Goal: Use online tool/utility: Utilize a website feature to perform a specific function

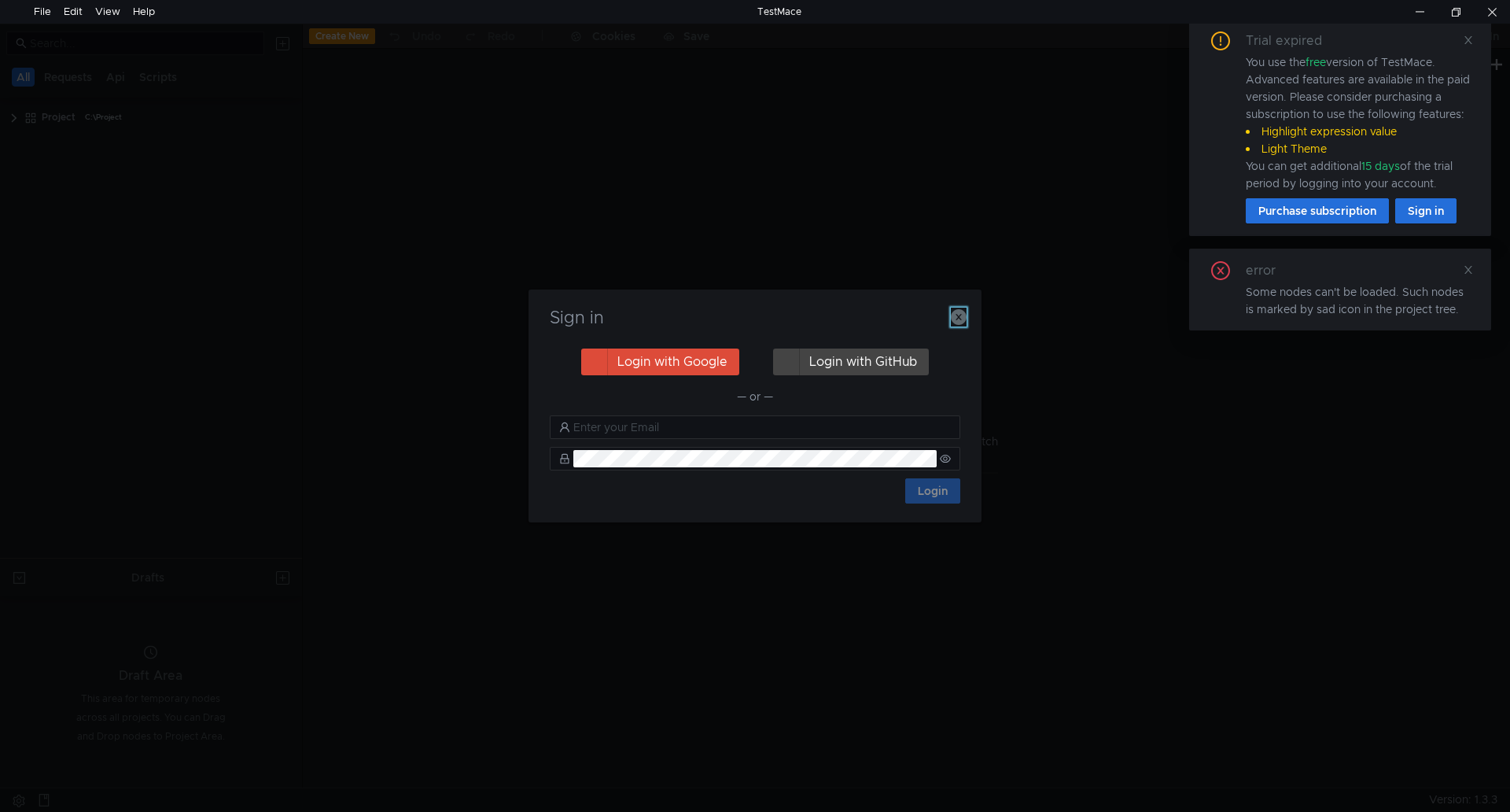
click at [960, 318] on icon "button" at bounding box center [959, 317] width 16 height 16
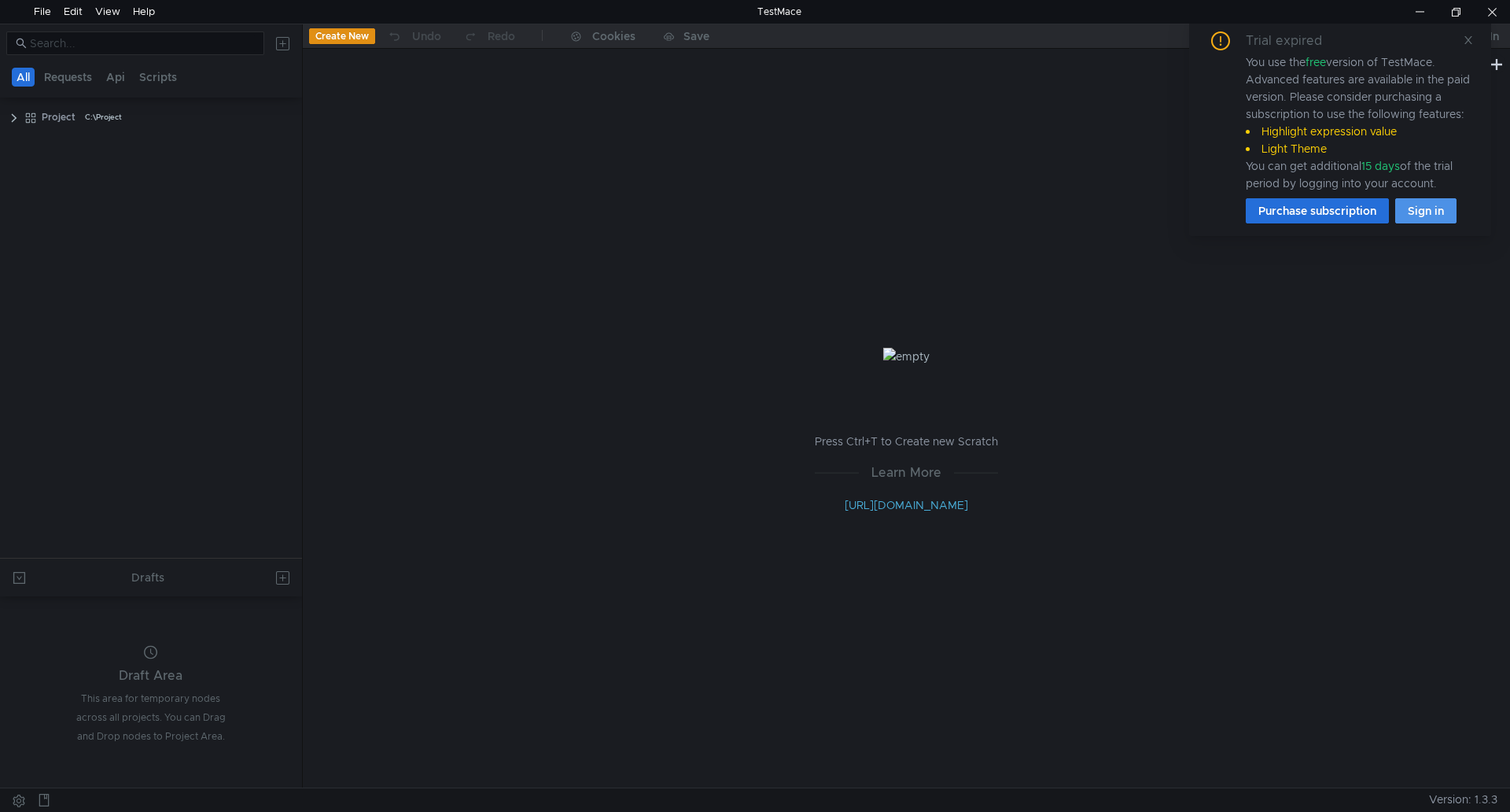
click at [1431, 211] on button "Sign in" at bounding box center [1426, 210] width 62 height 25
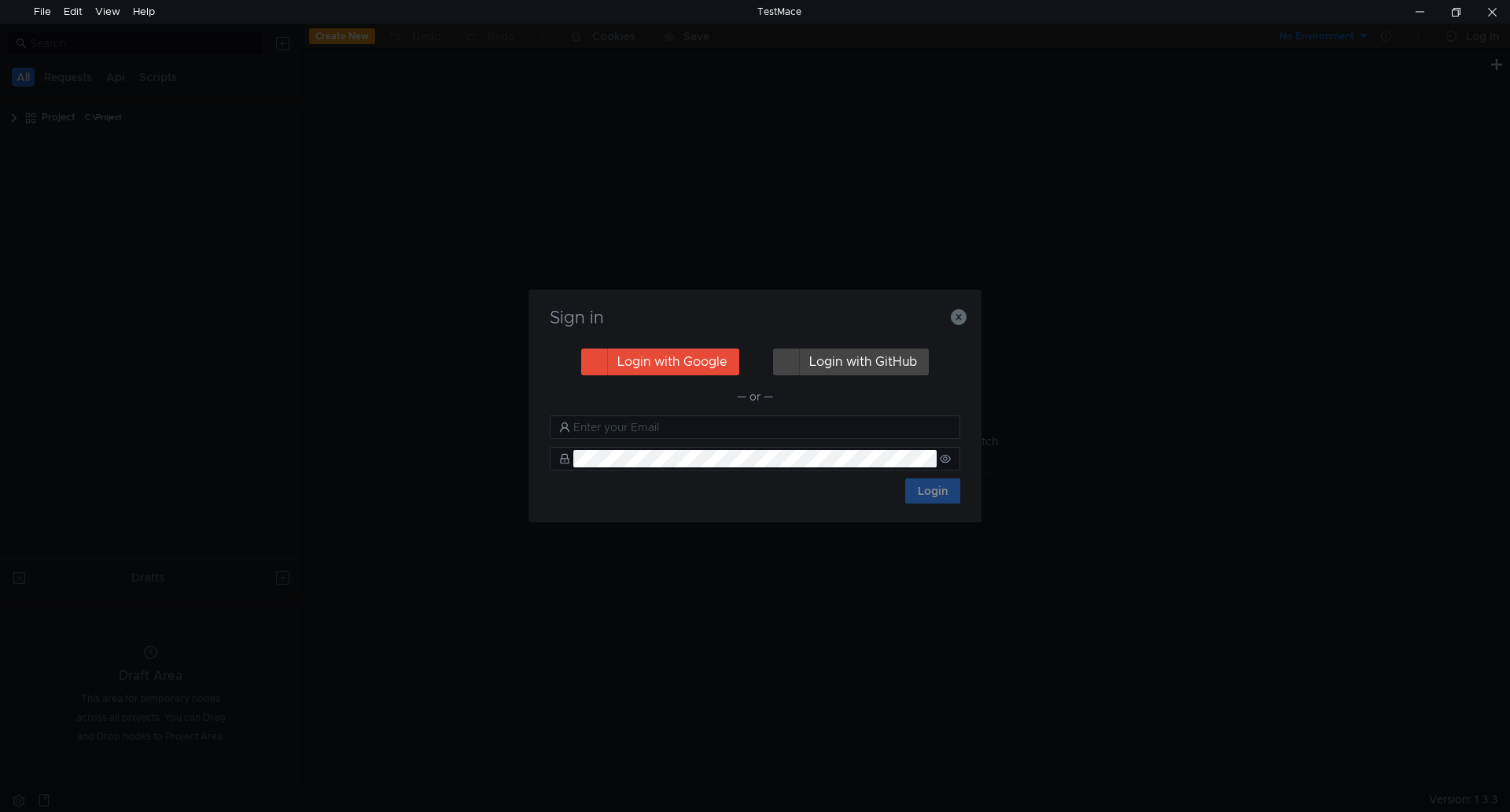
click at [672, 362] on button "Login with Google" at bounding box center [660, 362] width 158 height 27
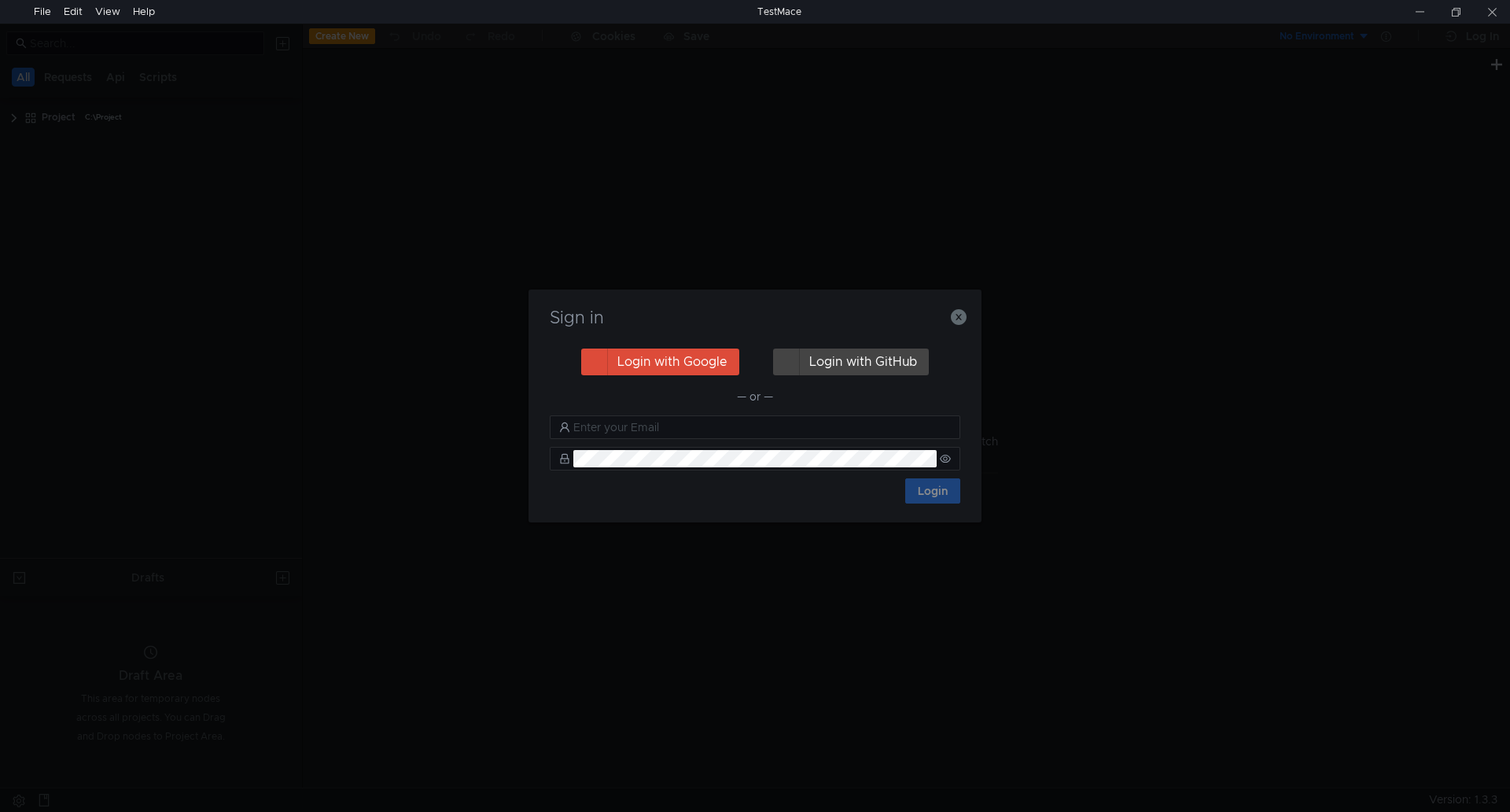
click at [772, 308] on h3 "Sign in" at bounding box center [755, 317] width 416 height 19
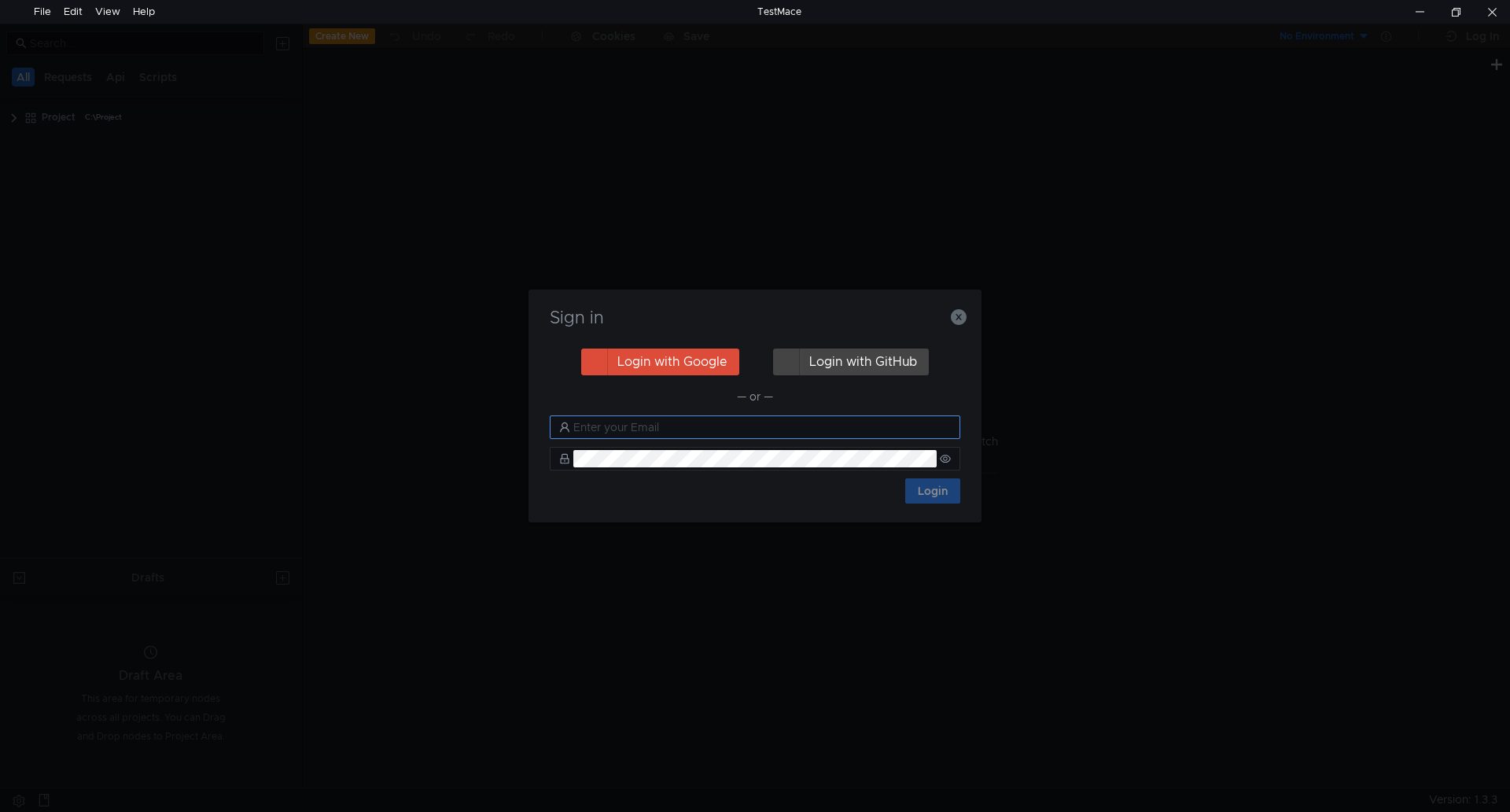
click at [689, 427] on input "text" at bounding box center [762, 426] width 378 height 17
click at [695, 354] on button "Login with Google" at bounding box center [660, 362] width 158 height 27
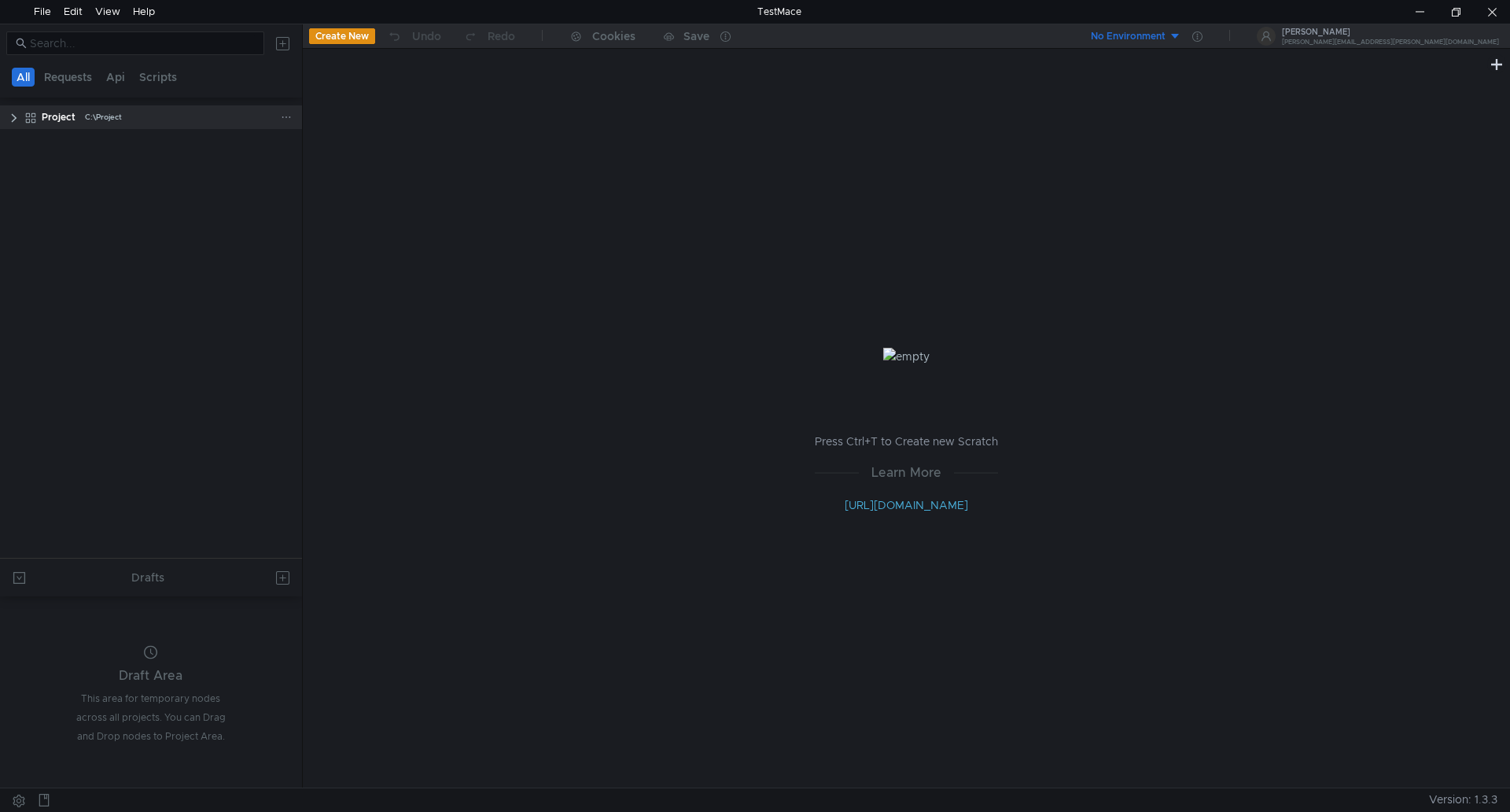
click at [13, 111] on clr-icon at bounding box center [14, 117] width 13 height 13
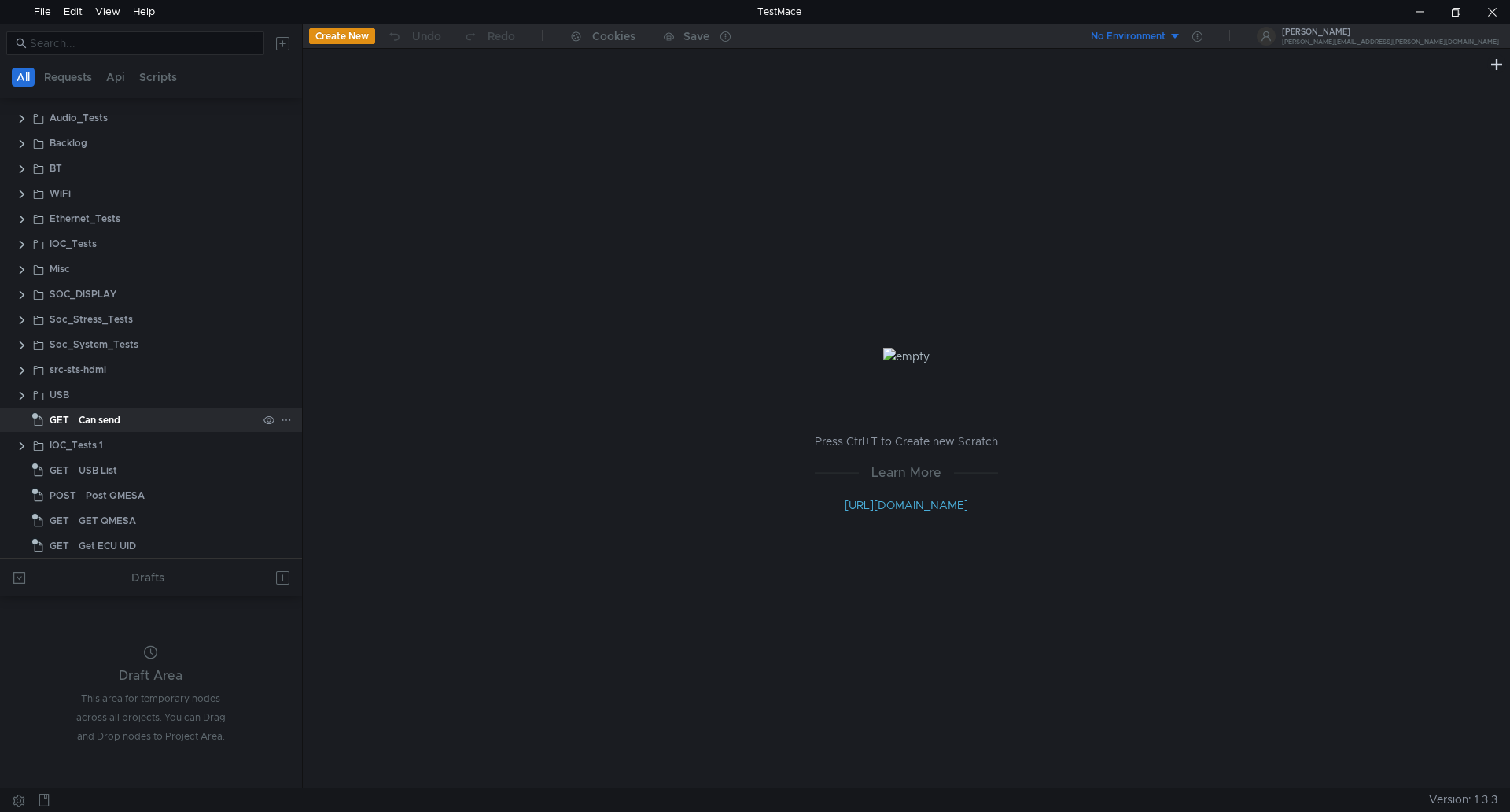
scroll to position [78, 0]
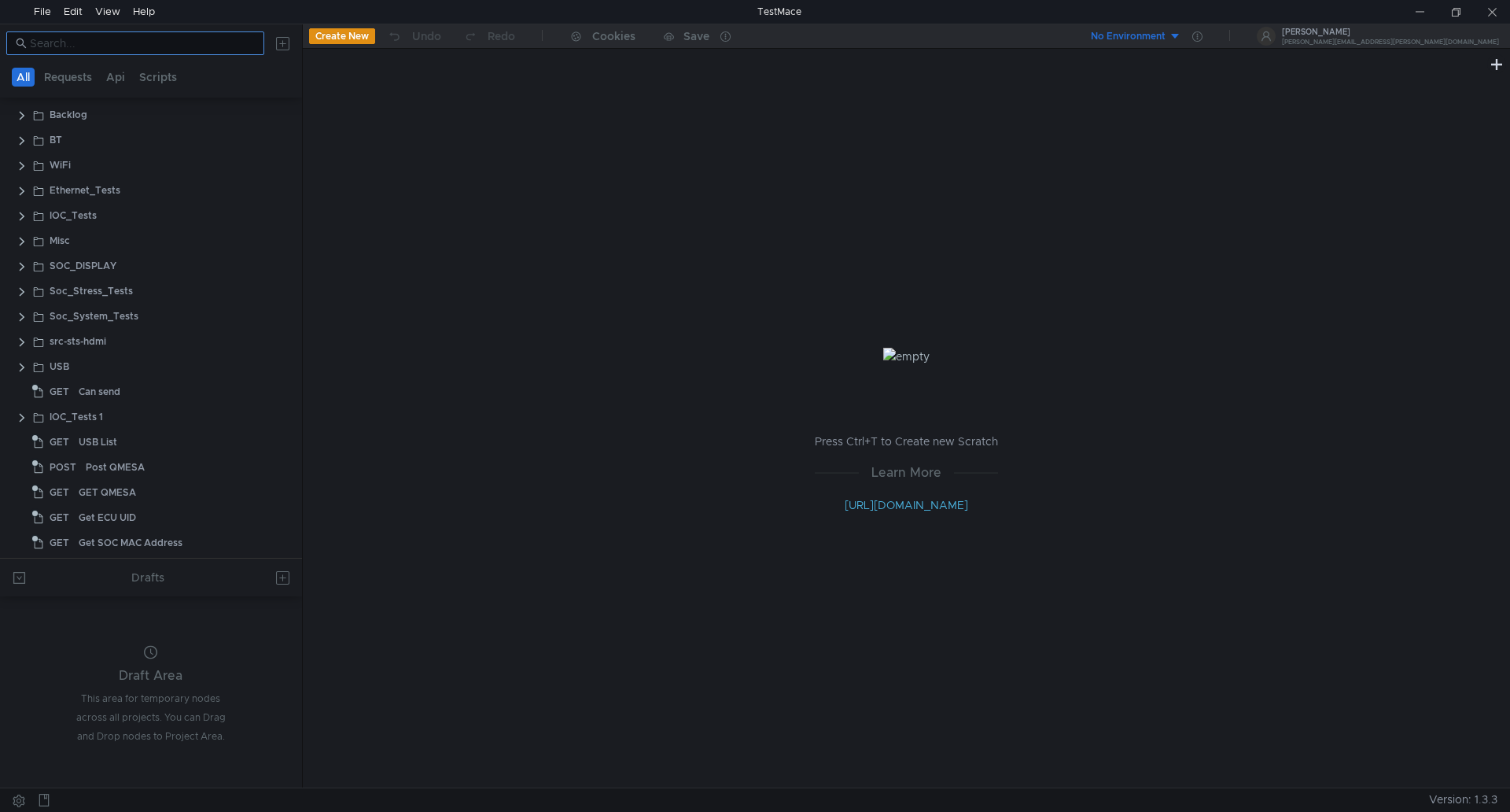
click at [147, 45] on input at bounding box center [142, 43] width 225 height 17
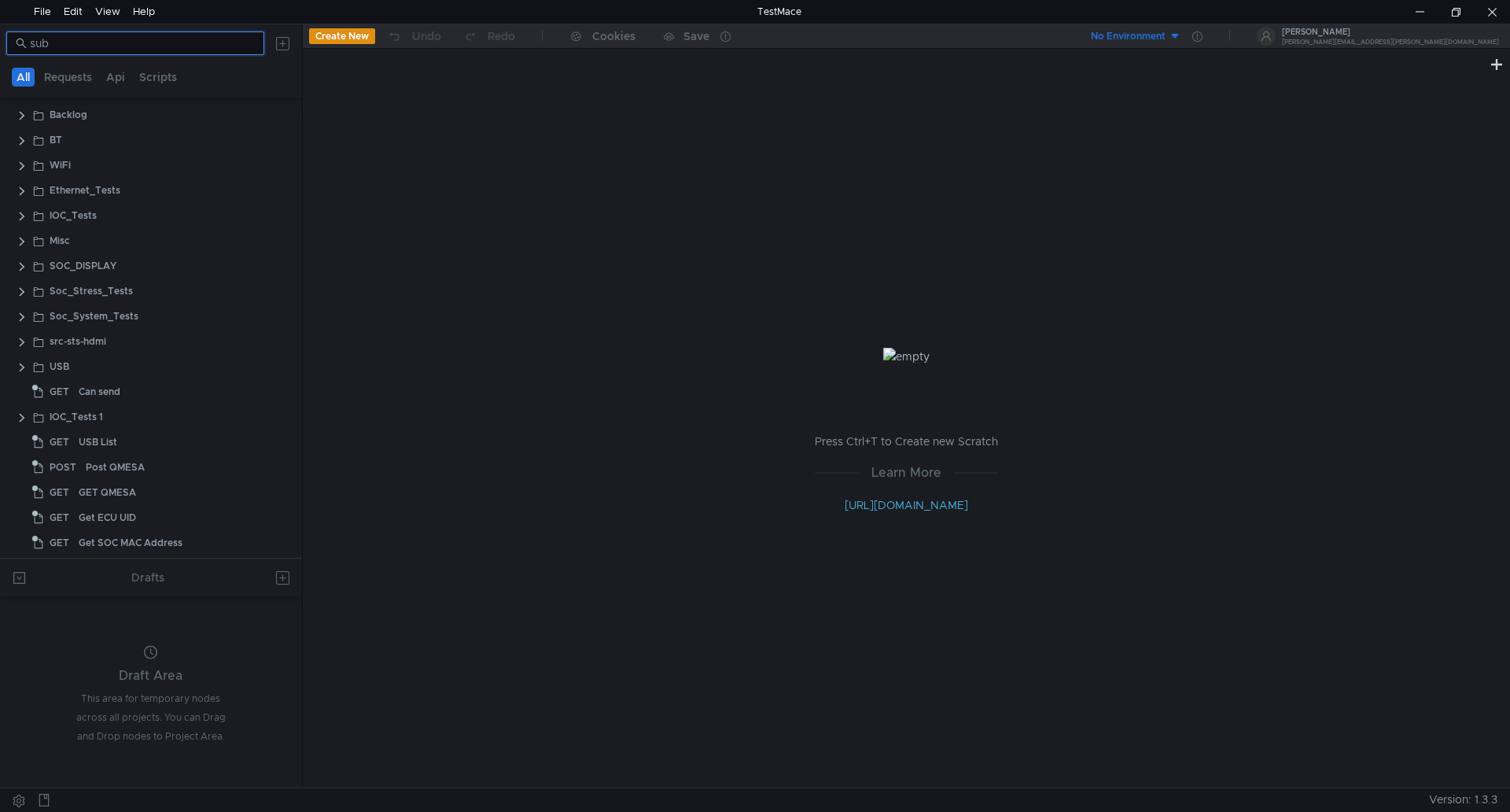
click at [147, 45] on input "sub" at bounding box center [142, 43] width 225 height 17
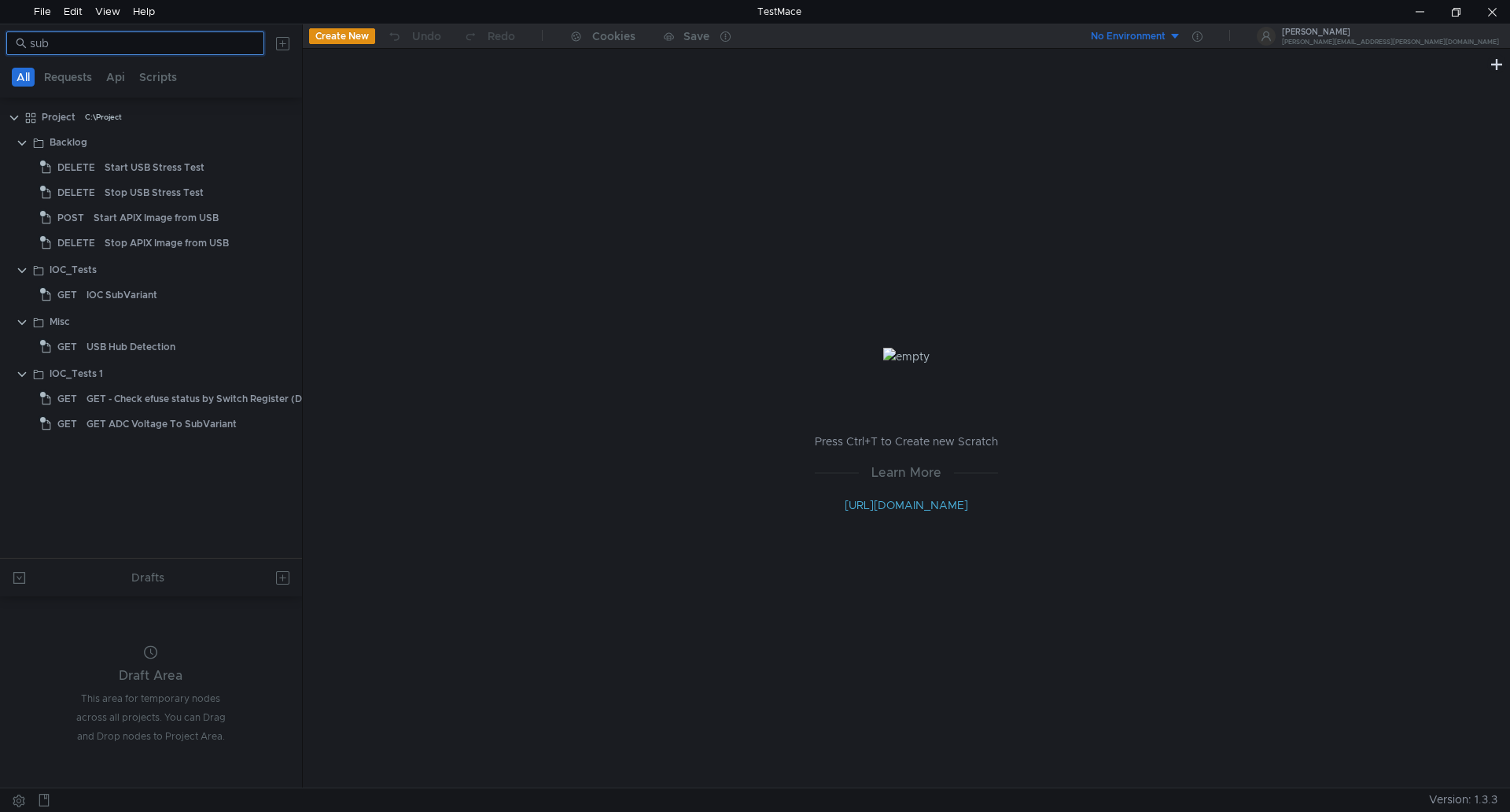
click at [147, 45] on input "sub" at bounding box center [142, 43] width 225 height 17
click at [213, 44] on input "sub" at bounding box center [142, 43] width 225 height 17
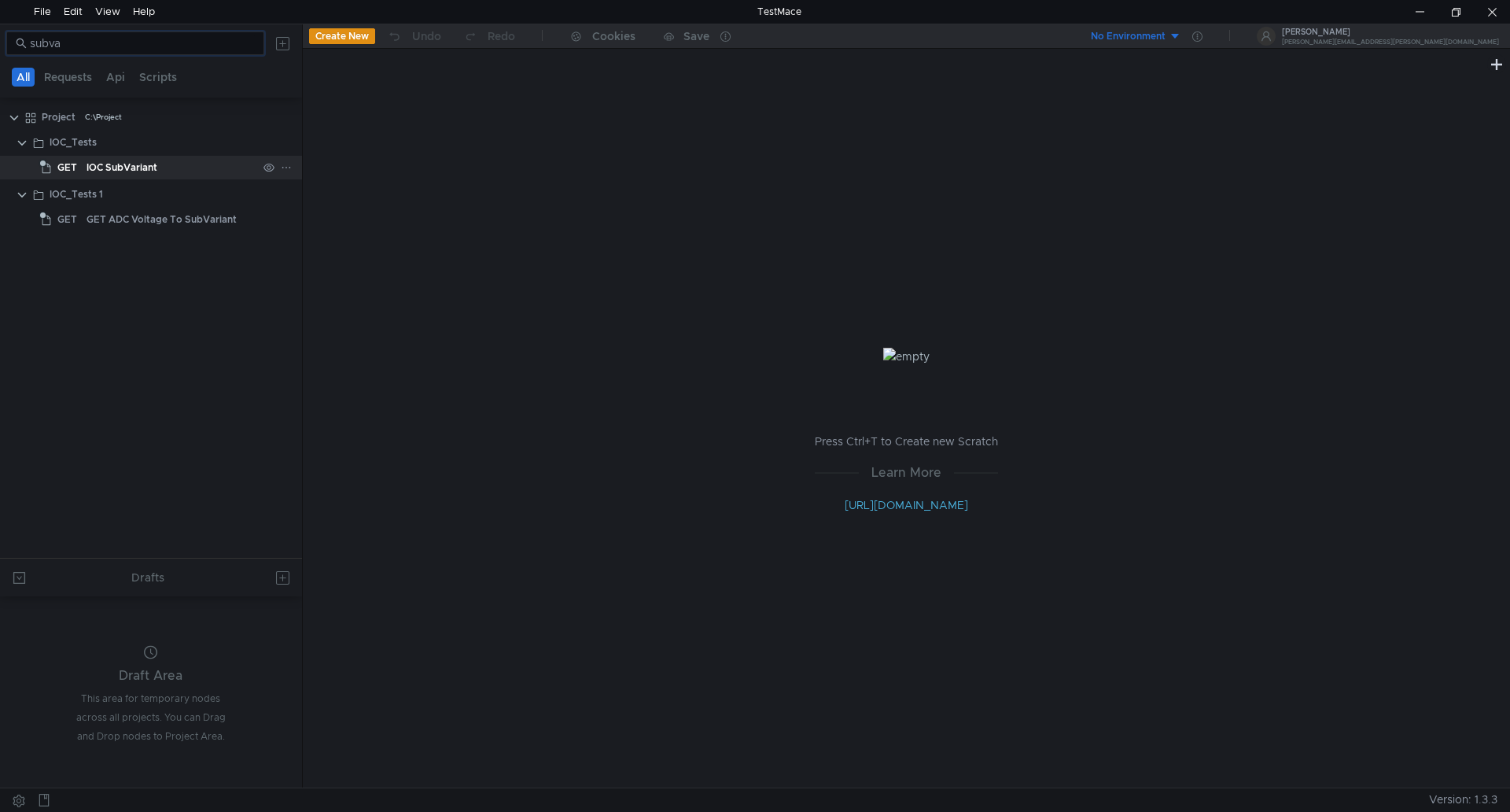
type input "subva"
click at [116, 171] on div "IOC SubVariant" at bounding box center [121, 168] width 71 height 24
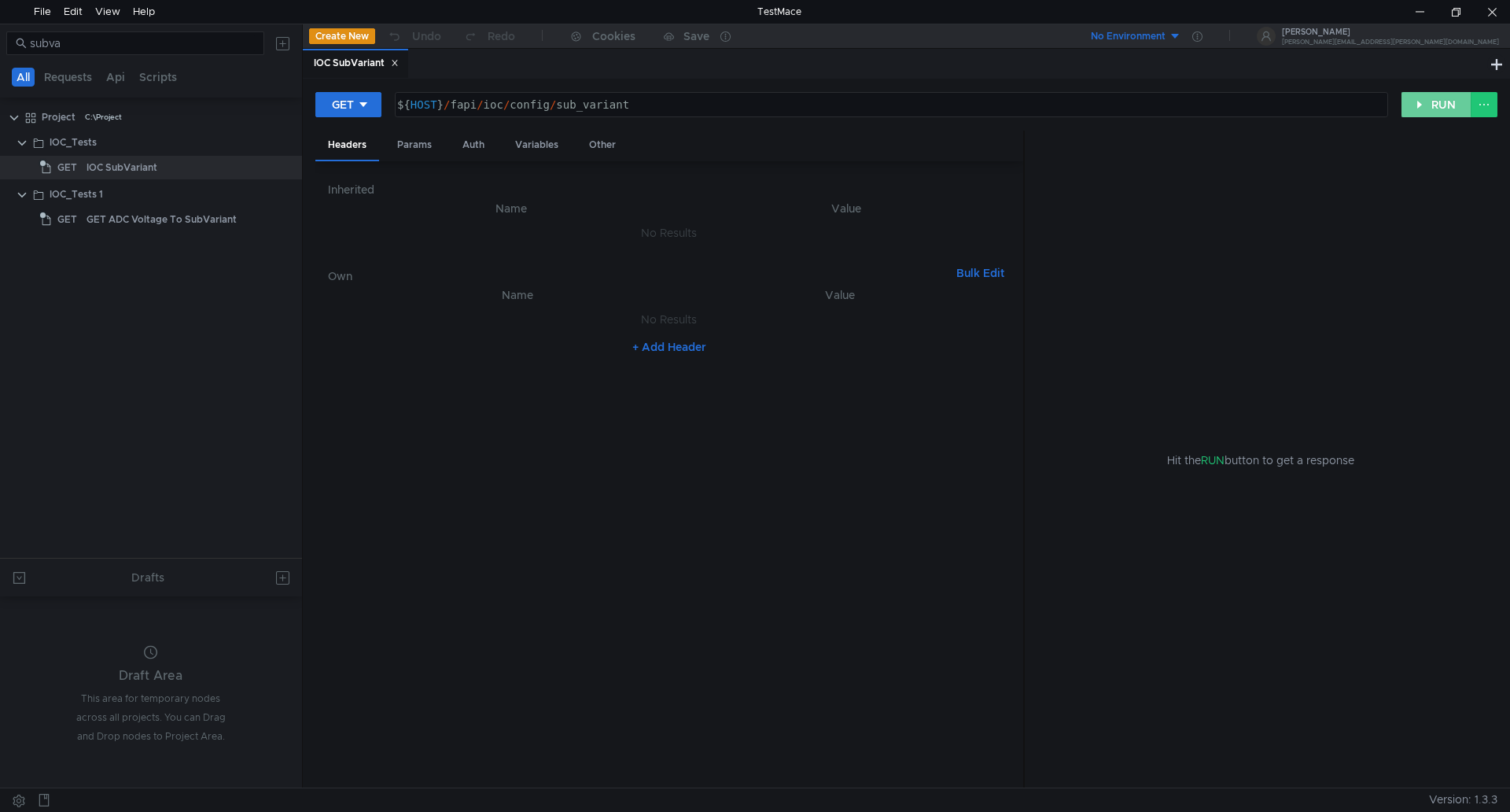
click at [1425, 103] on button "RUN" at bounding box center [1436, 104] width 70 height 25
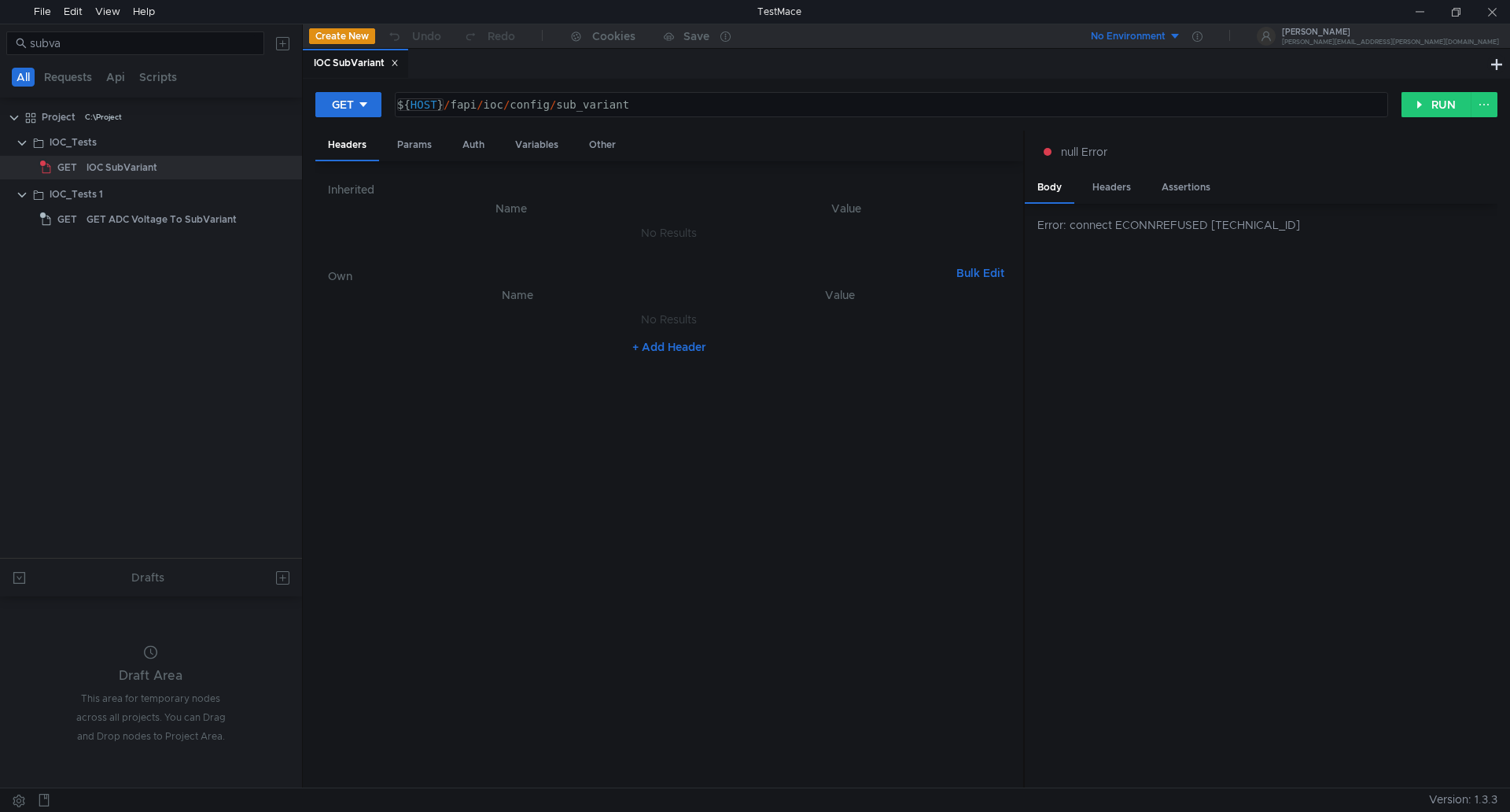
click at [445, 104] on div "${ HOST } / fapi / ioc / config / sub_variant" at bounding box center [890, 117] width 992 height 38
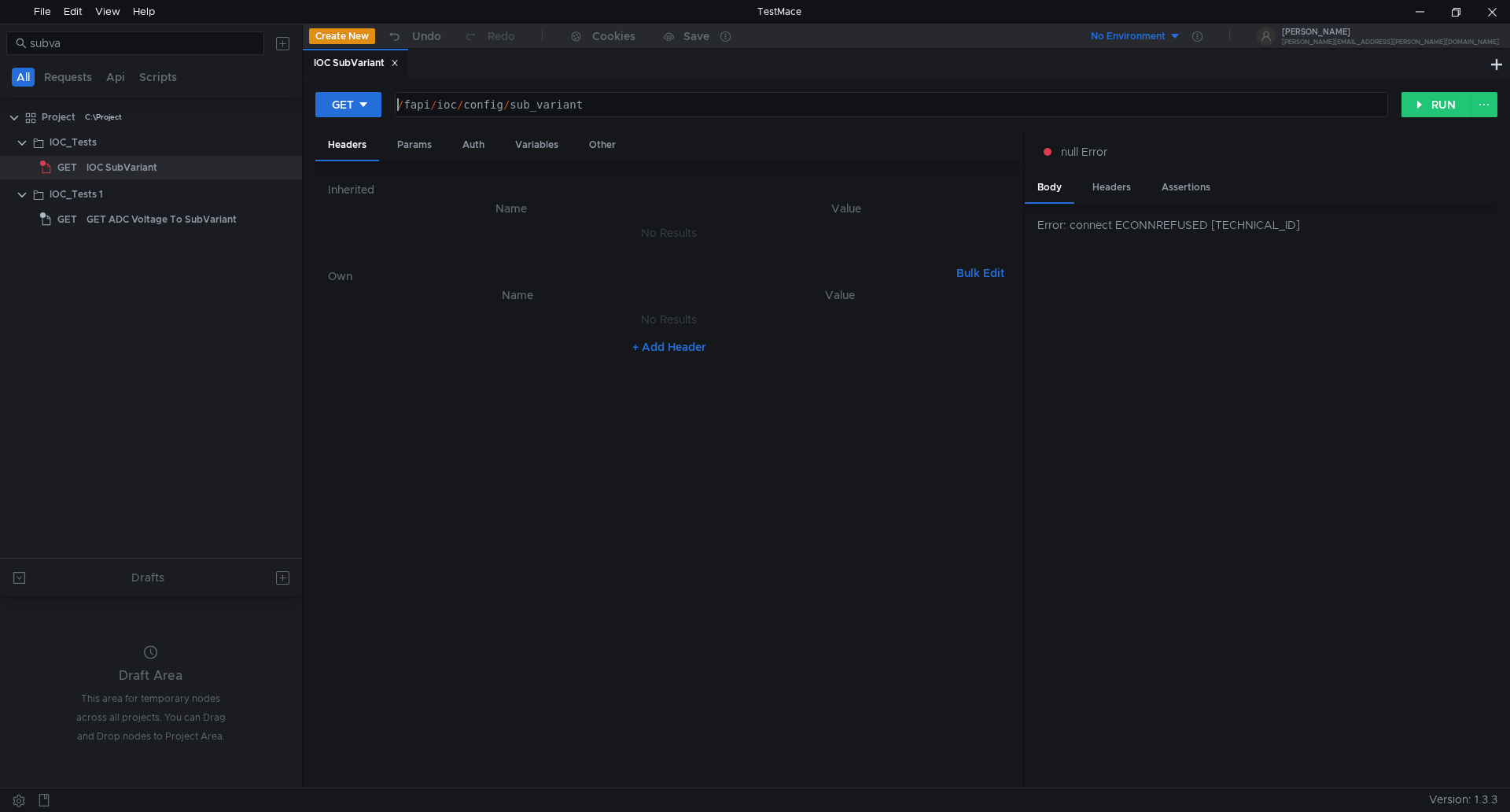
paste textarea "[TECHNICAL_ID]"
type textarea "160.48.199.99:8080/fapi/ioc/config/sub_variant"
click at [1429, 110] on button "RUN" at bounding box center [1436, 104] width 70 height 25
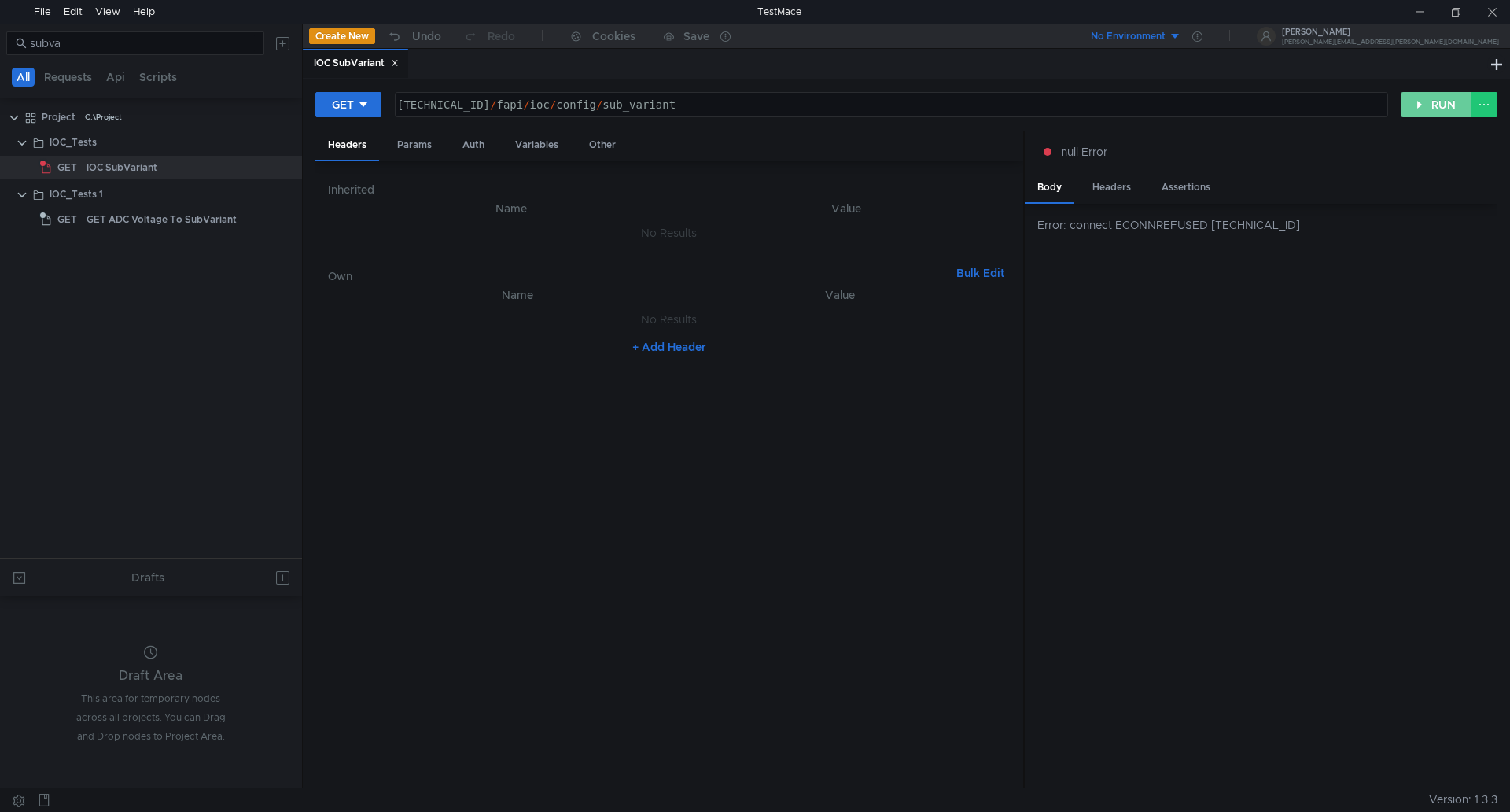
click at [1426, 93] on button "RUN" at bounding box center [1436, 104] width 70 height 25
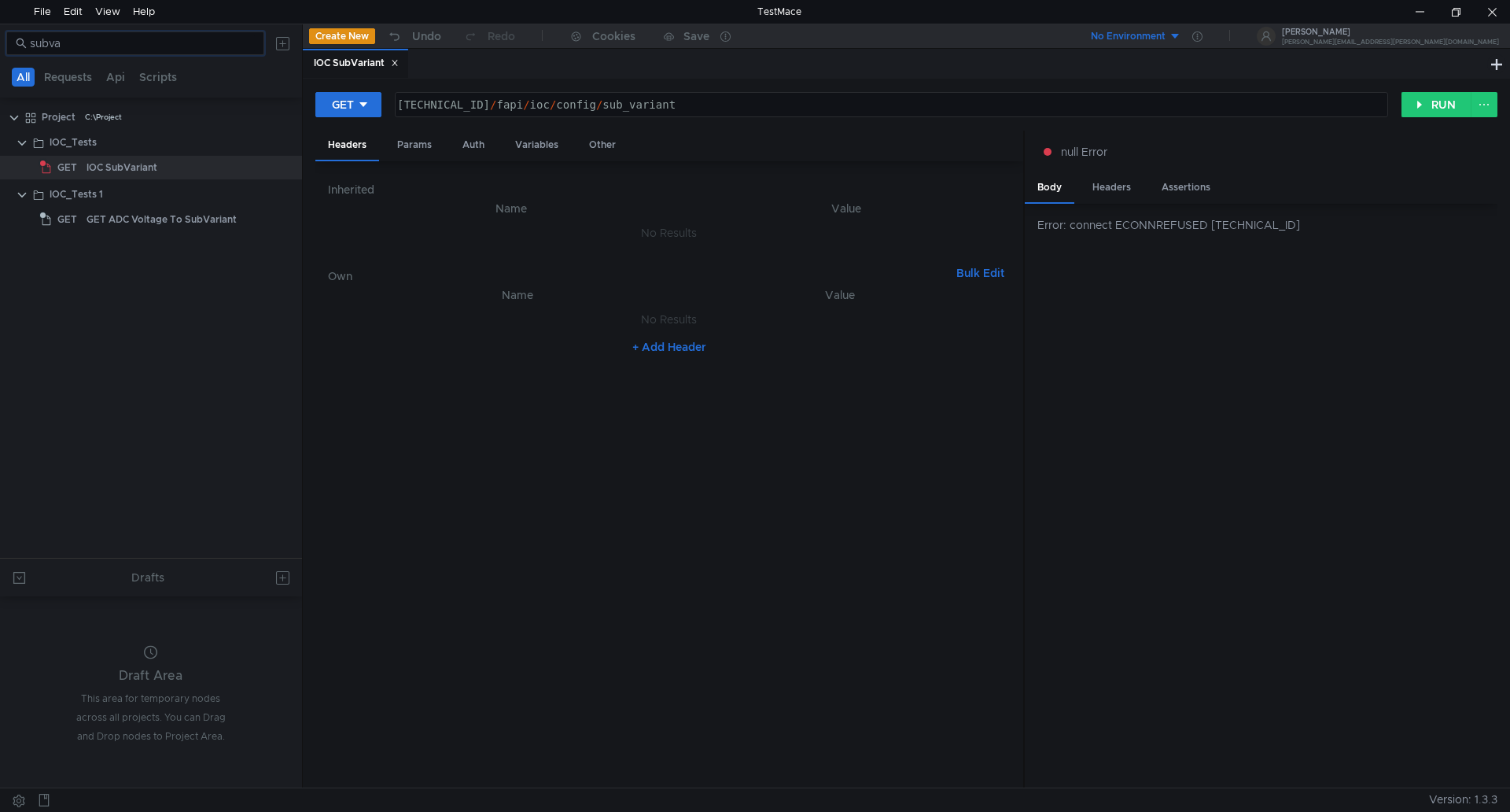
drag, startPoint x: 21, startPoint y: 35, endPoint x: -6, endPoint y: 33, distance: 27.1
click at [0, 33] on html "File Edit View Help TestMace subva All Requests Api Scripts Project C:\Project …" at bounding box center [755, 406] width 1510 height 812
type input "gen"
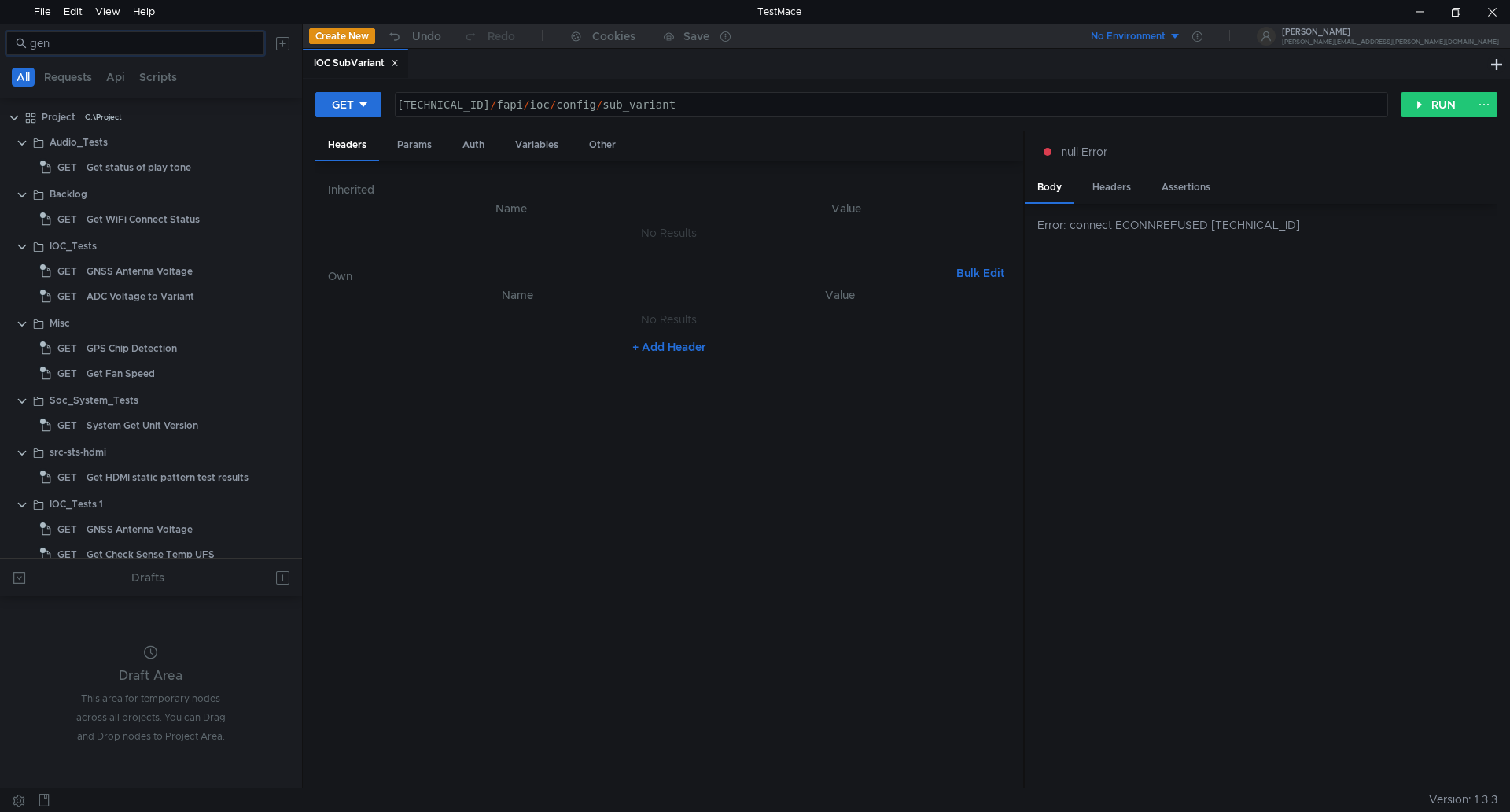
drag, startPoint x: 64, startPoint y: 37, endPoint x: 4, endPoint y: 36, distance: 60.0
click at [4, 36] on div "gen" at bounding box center [151, 44] width 302 height 38
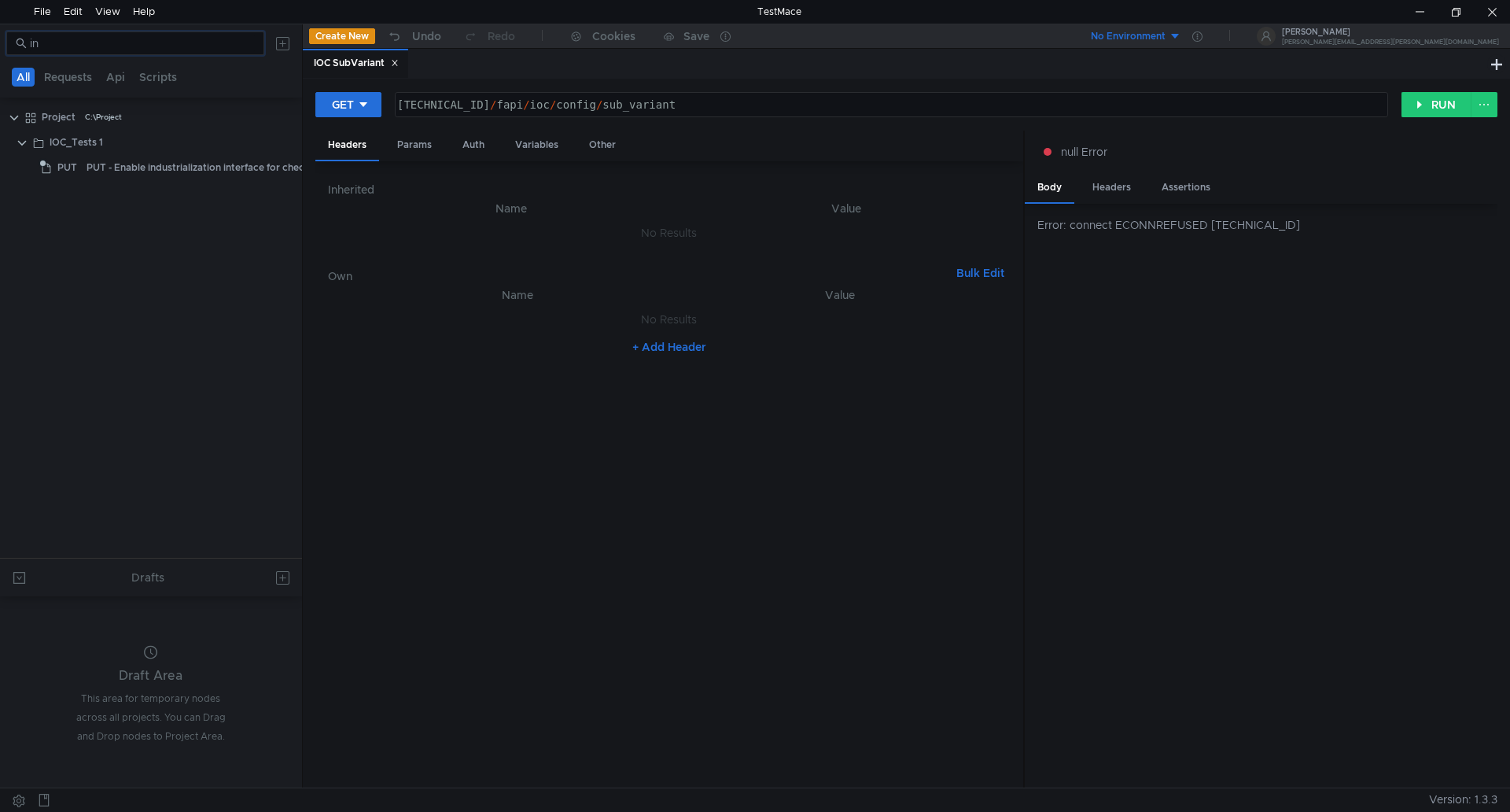
type input "i"
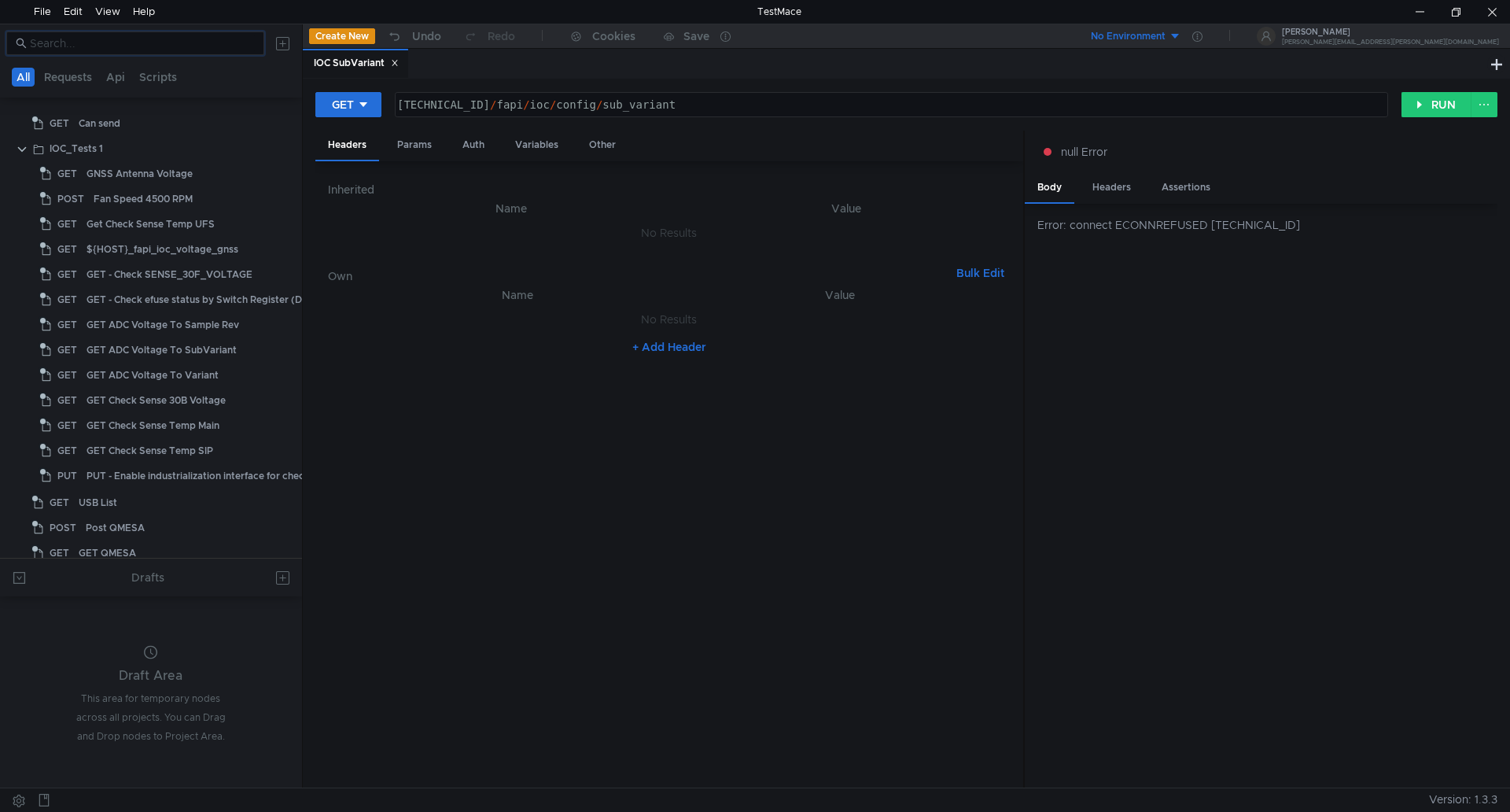
scroll to position [4153, 0]
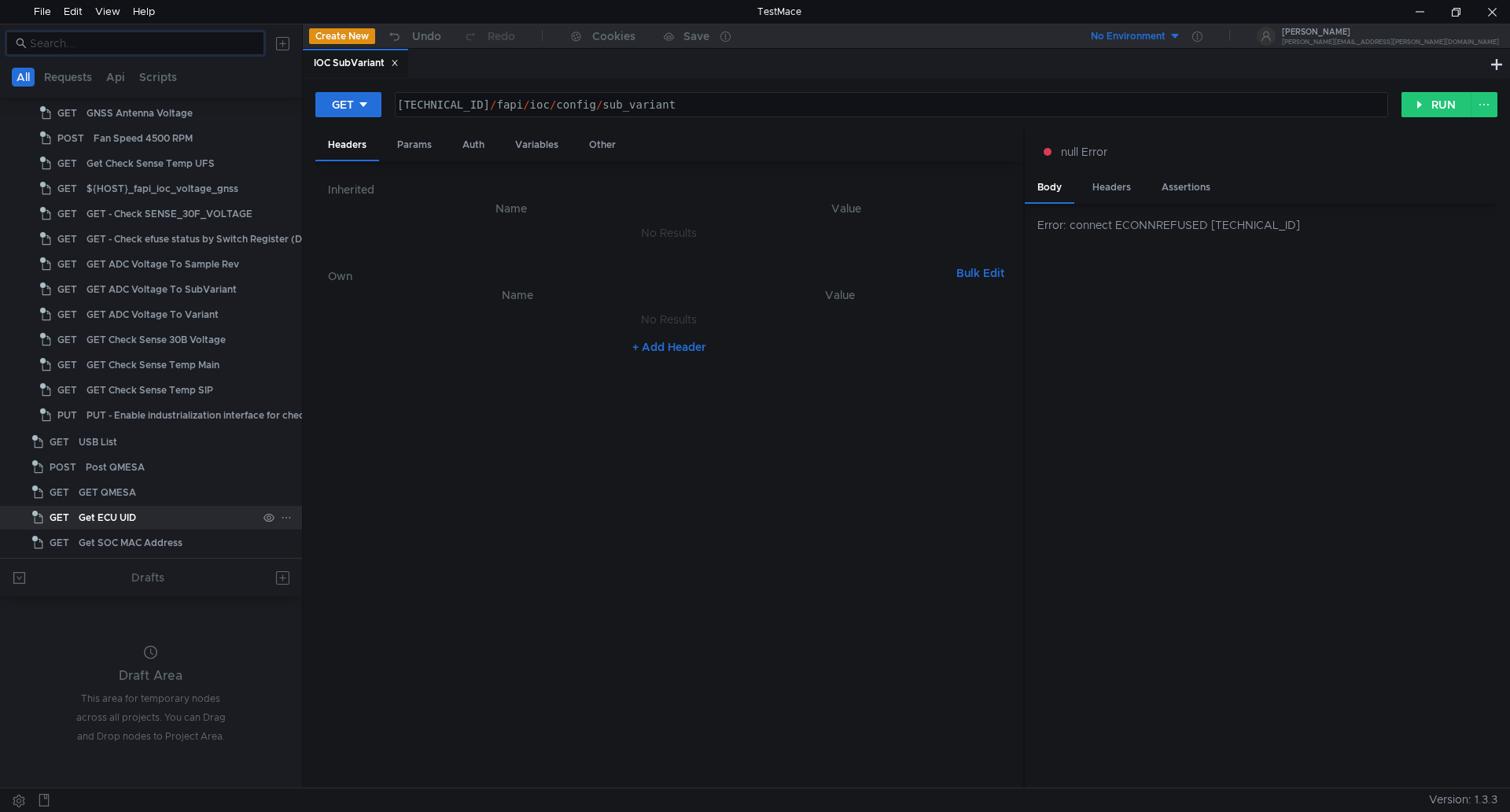
click at [149, 516] on div "Get ECU UID" at bounding box center [168, 518] width 179 height 24
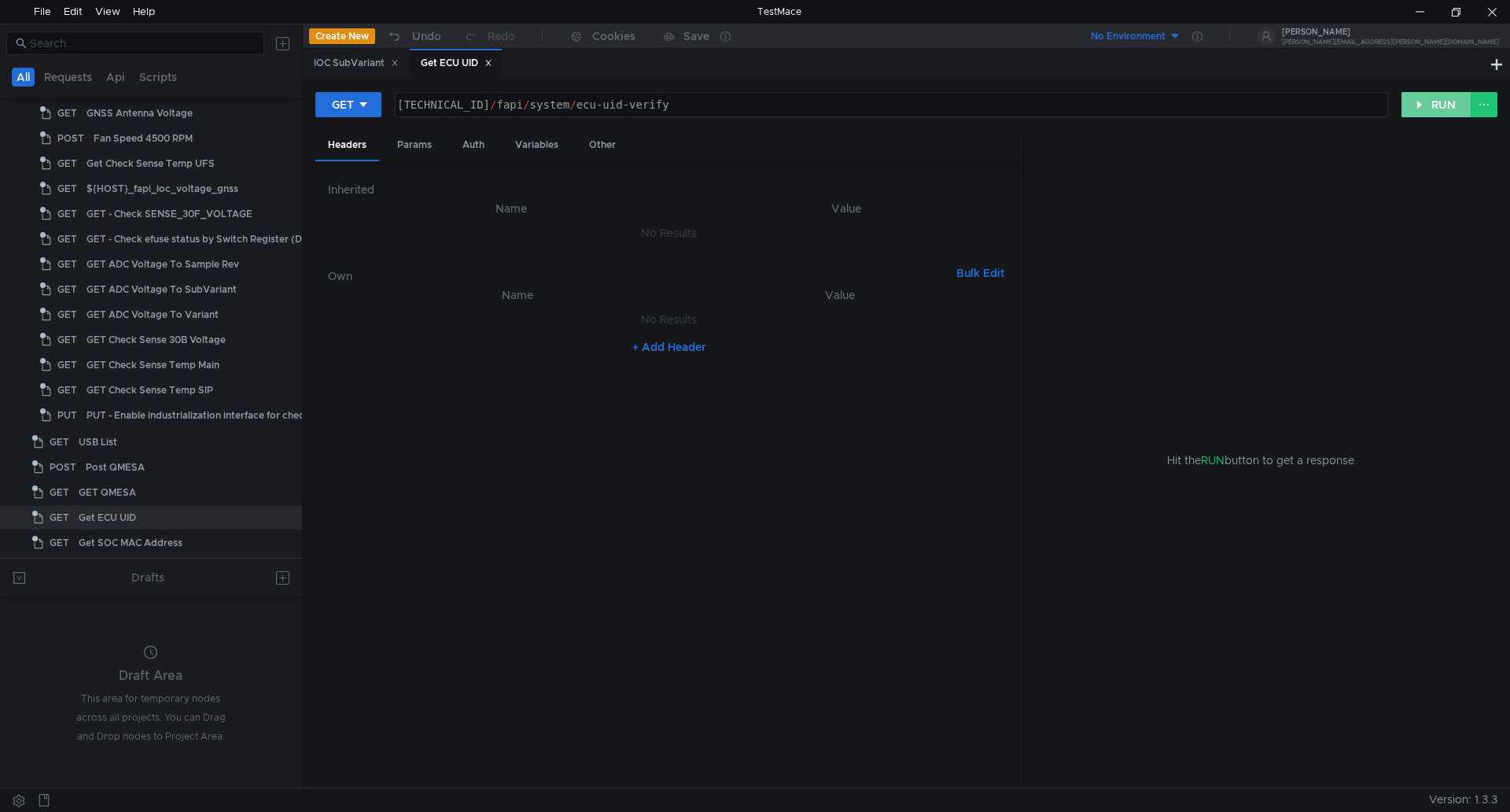
click at [1452, 93] on button "RUN" at bounding box center [1436, 104] width 70 height 25
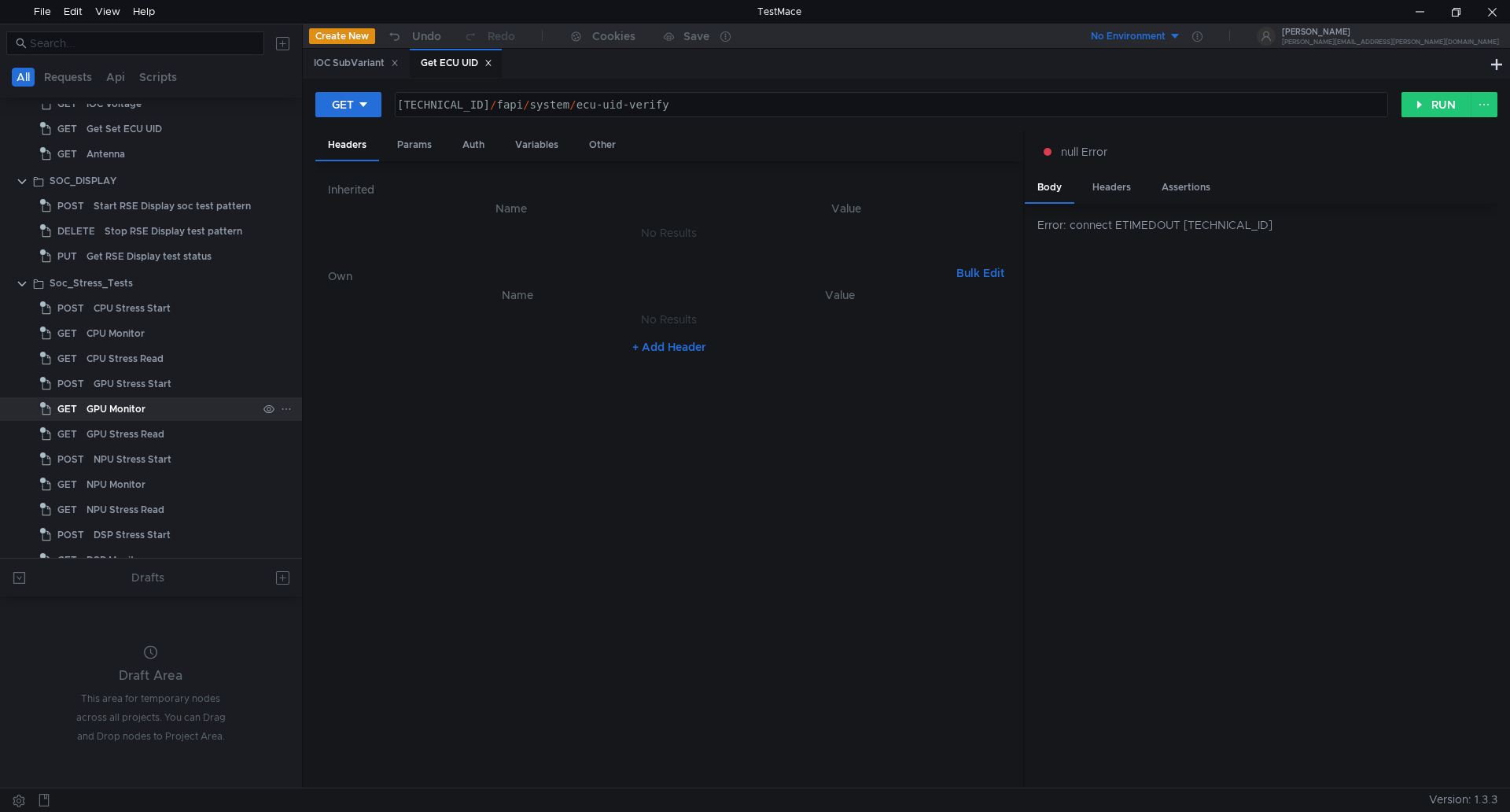
scroll to position [2817, 0]
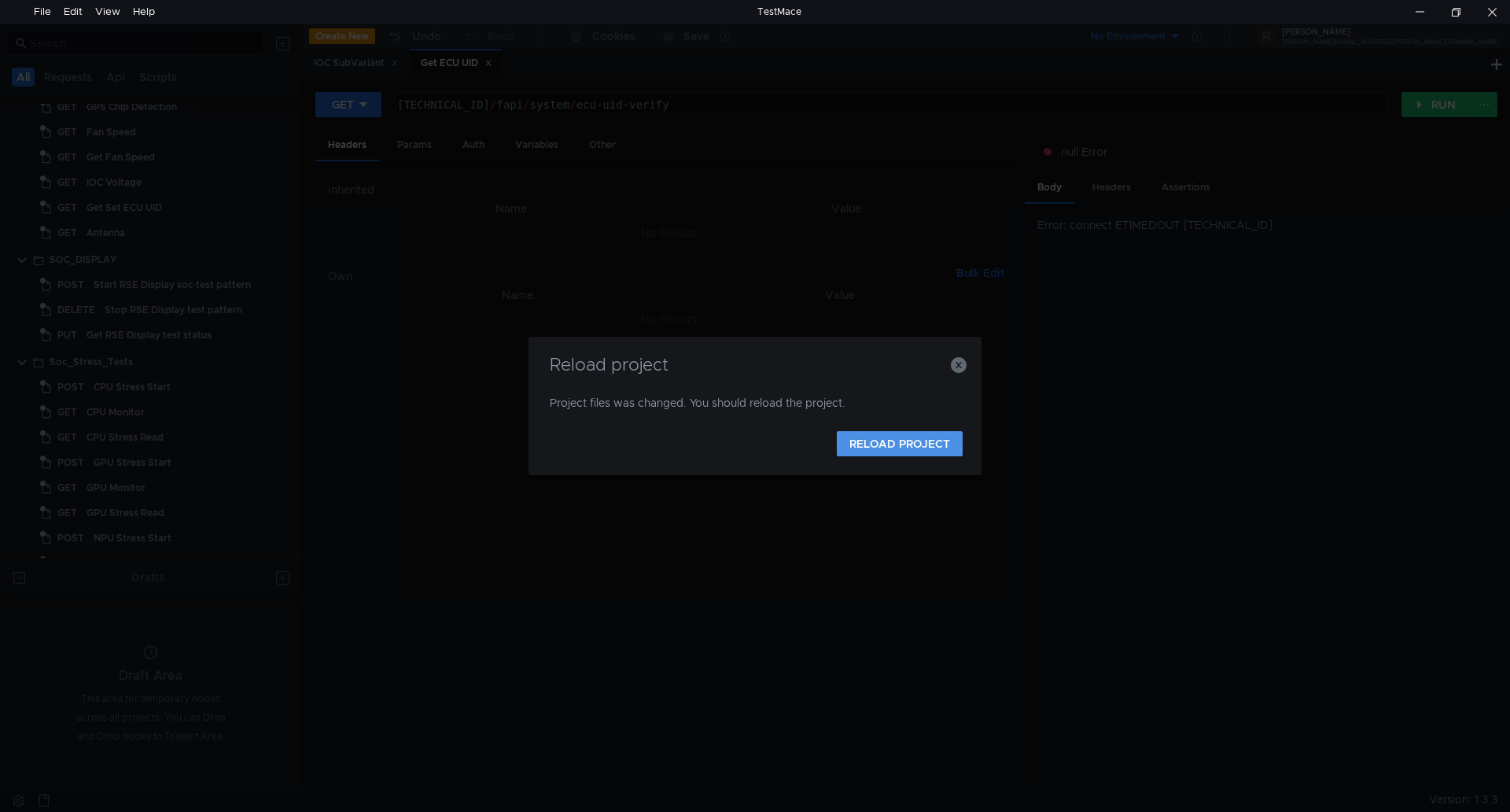
click at [868, 451] on button "RELOAD PROJECT" at bounding box center [900, 443] width 126 height 25
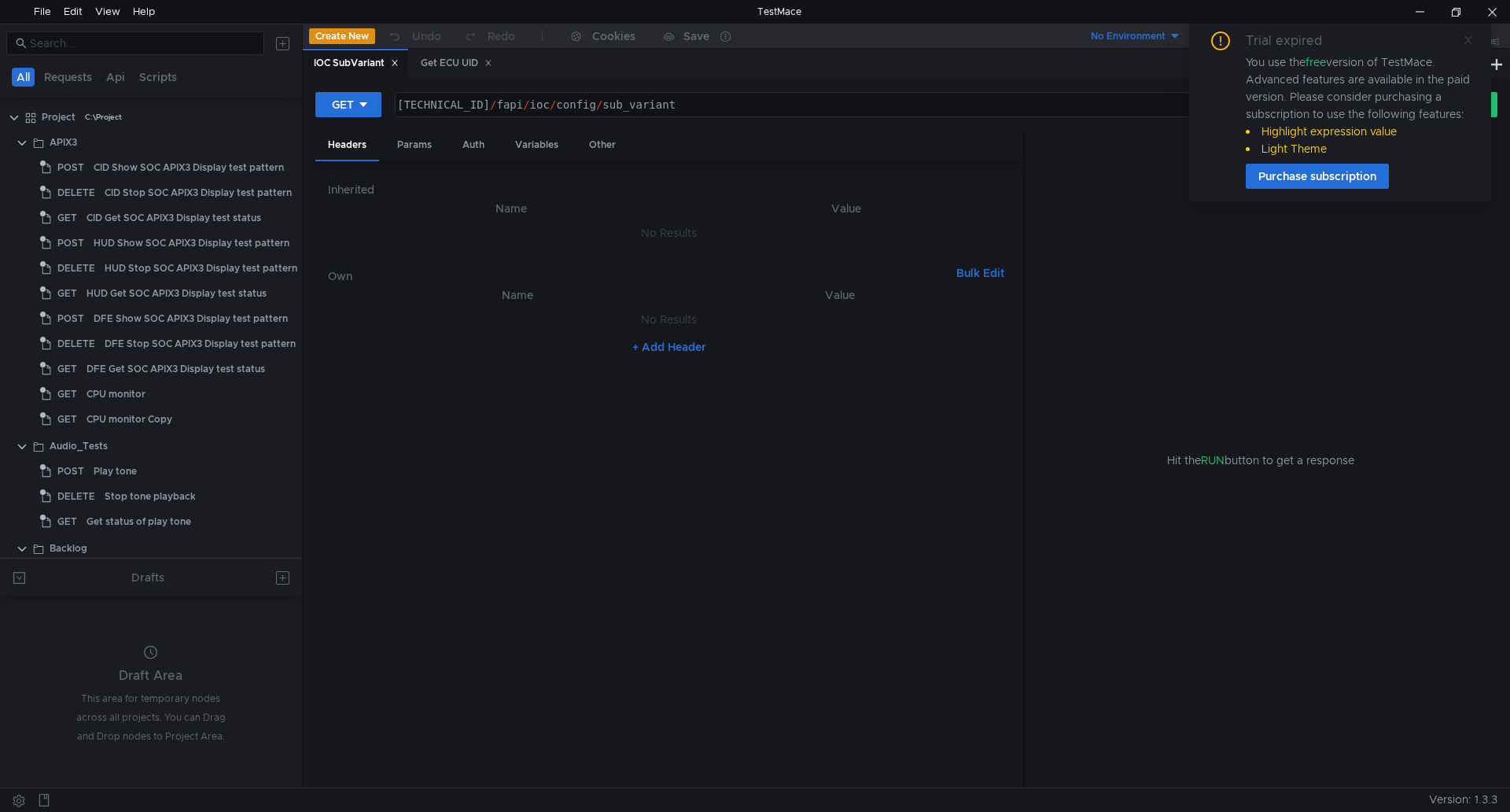
click at [1468, 44] on icon at bounding box center [1468, 40] width 11 height 11
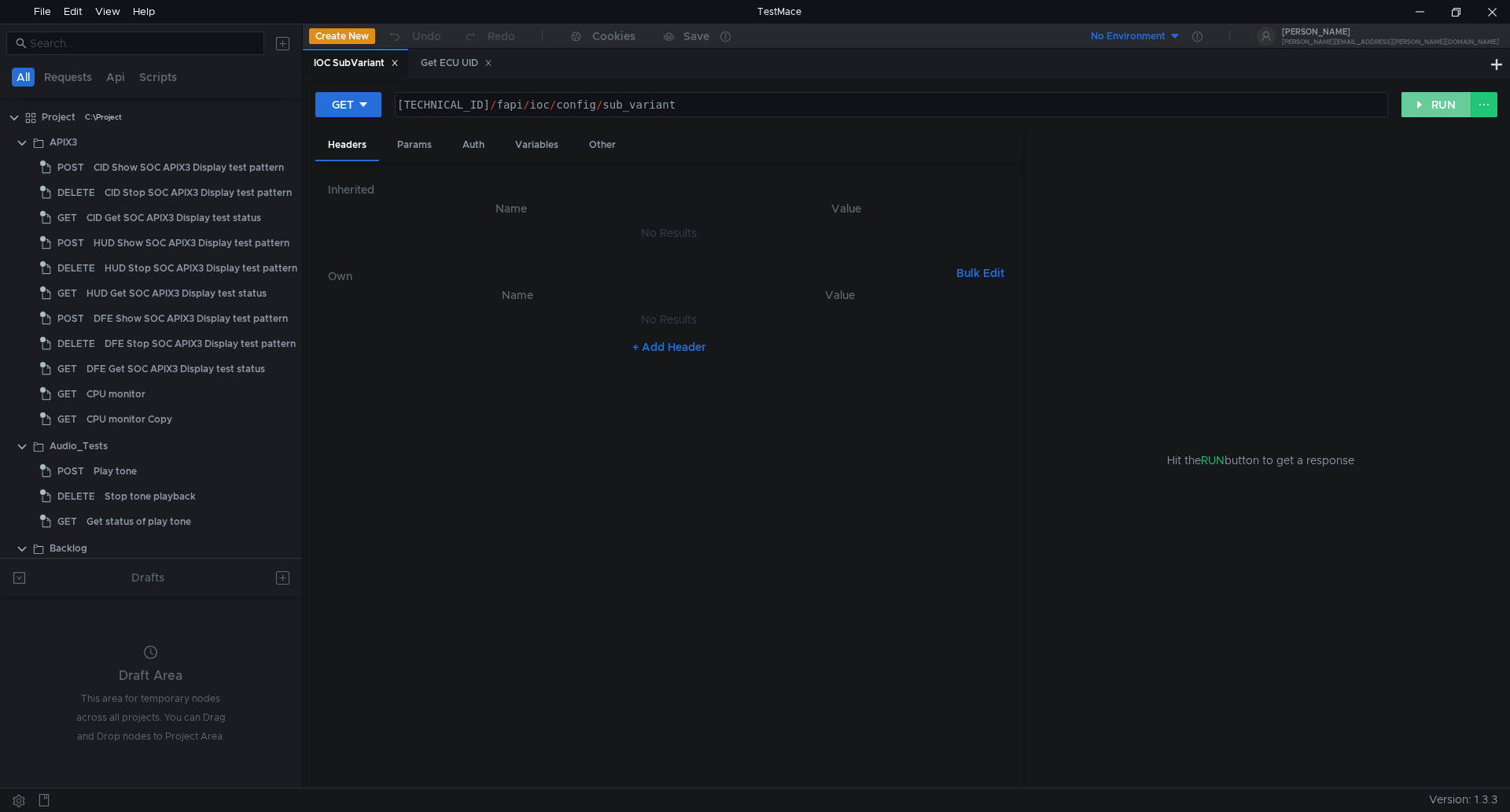
click at [1451, 107] on button "RUN" at bounding box center [1436, 104] width 70 height 25
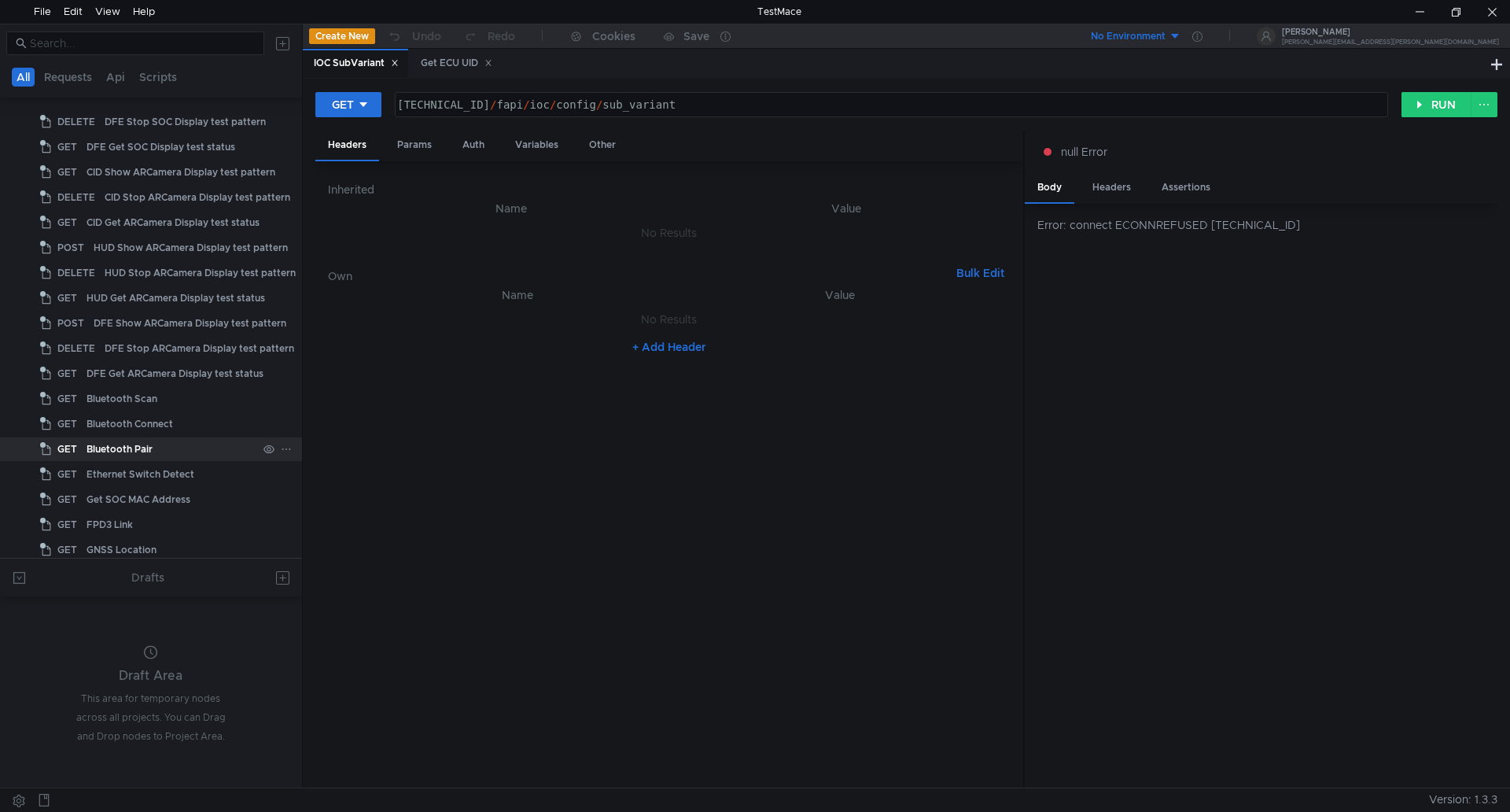
scroll to position [708, 0]
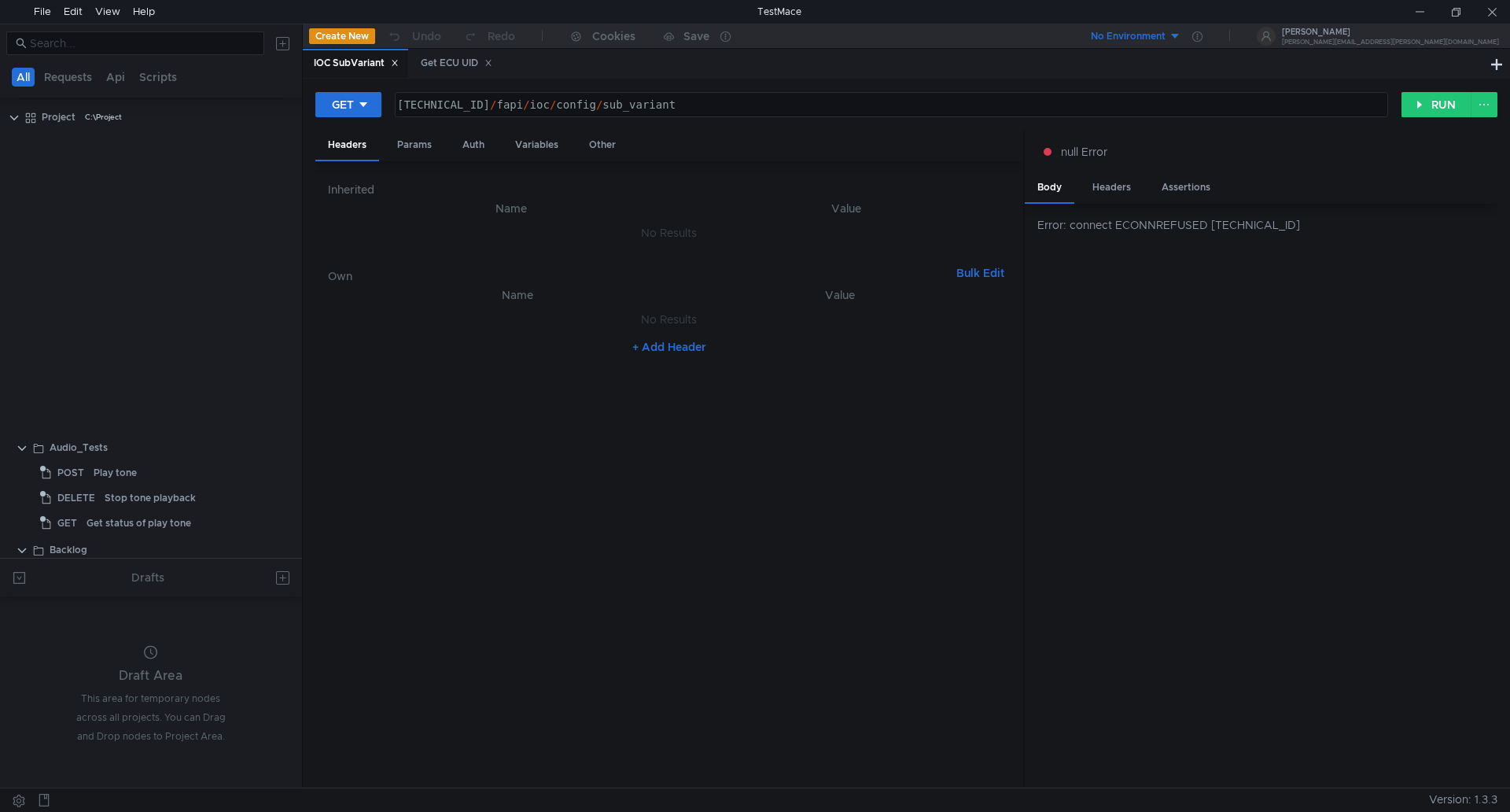
scroll to position [708, 0]
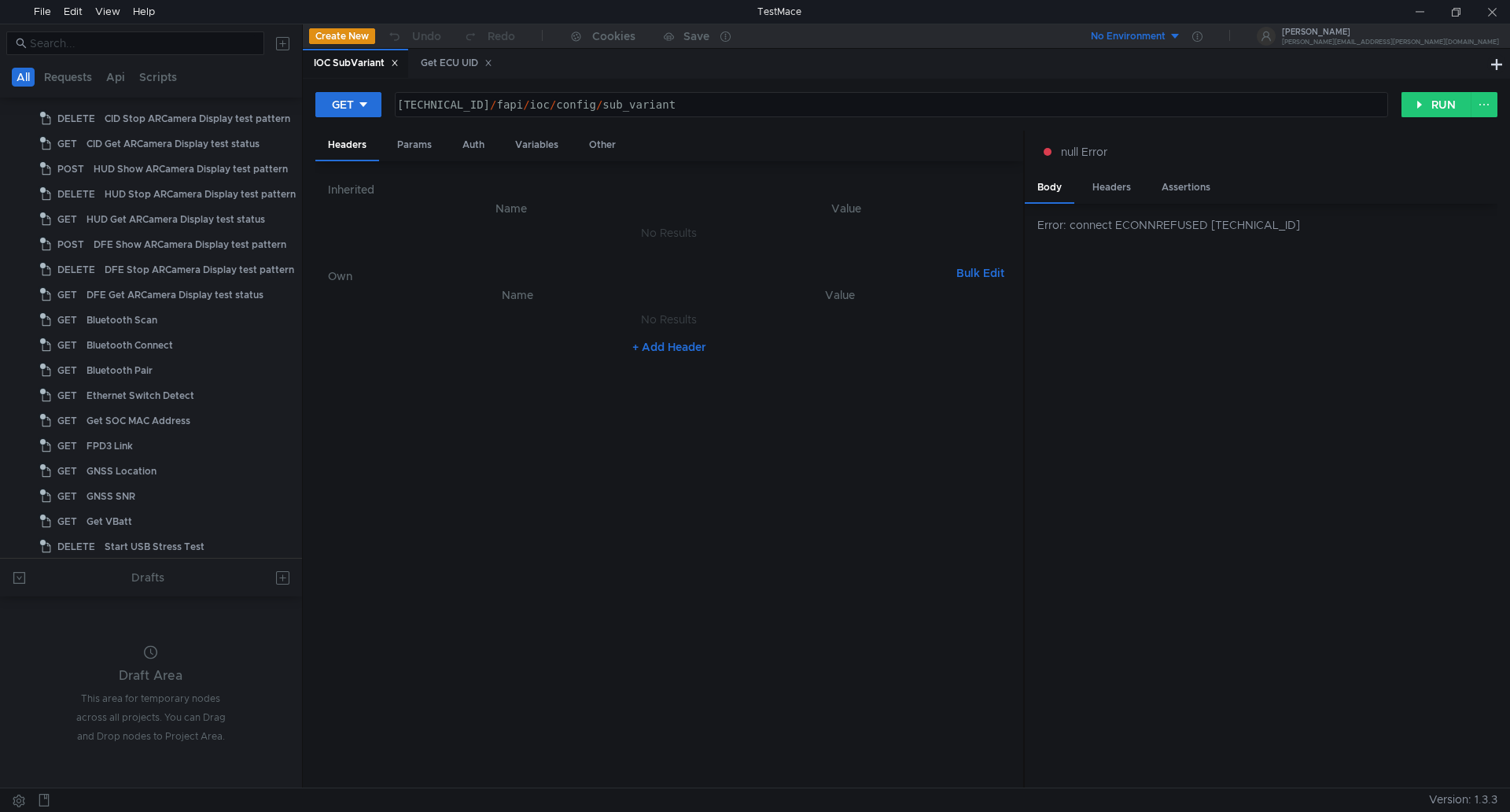
drag, startPoint x: 948, startPoint y: 561, endPoint x: 996, endPoint y: 566, distance: 48.3
click at [948, 561] on nz-table "Name Value No Results + Add Header" at bounding box center [669, 530] width 683 height 490
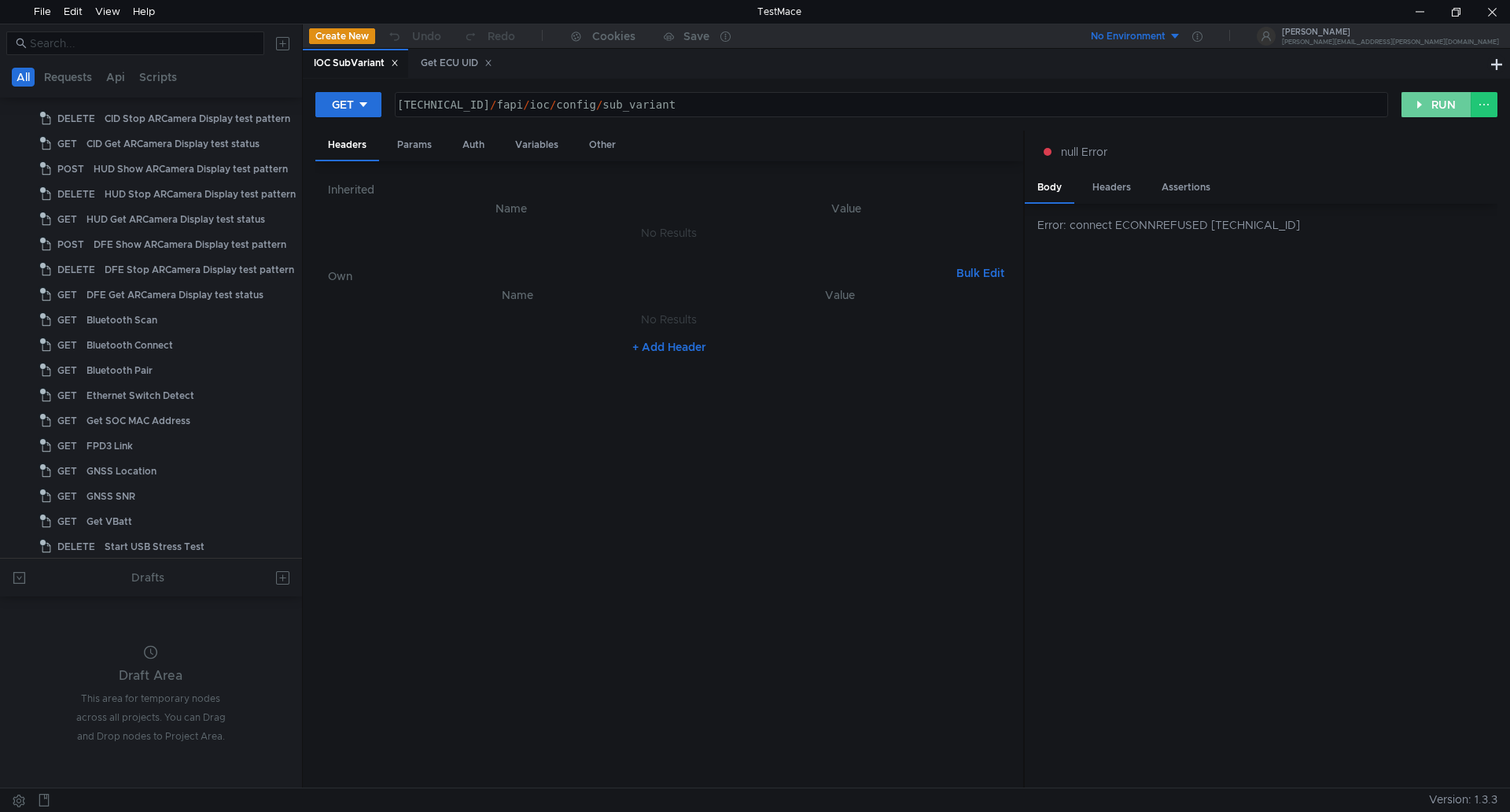
click at [1434, 105] on button "RUN" at bounding box center [1436, 104] width 70 height 25
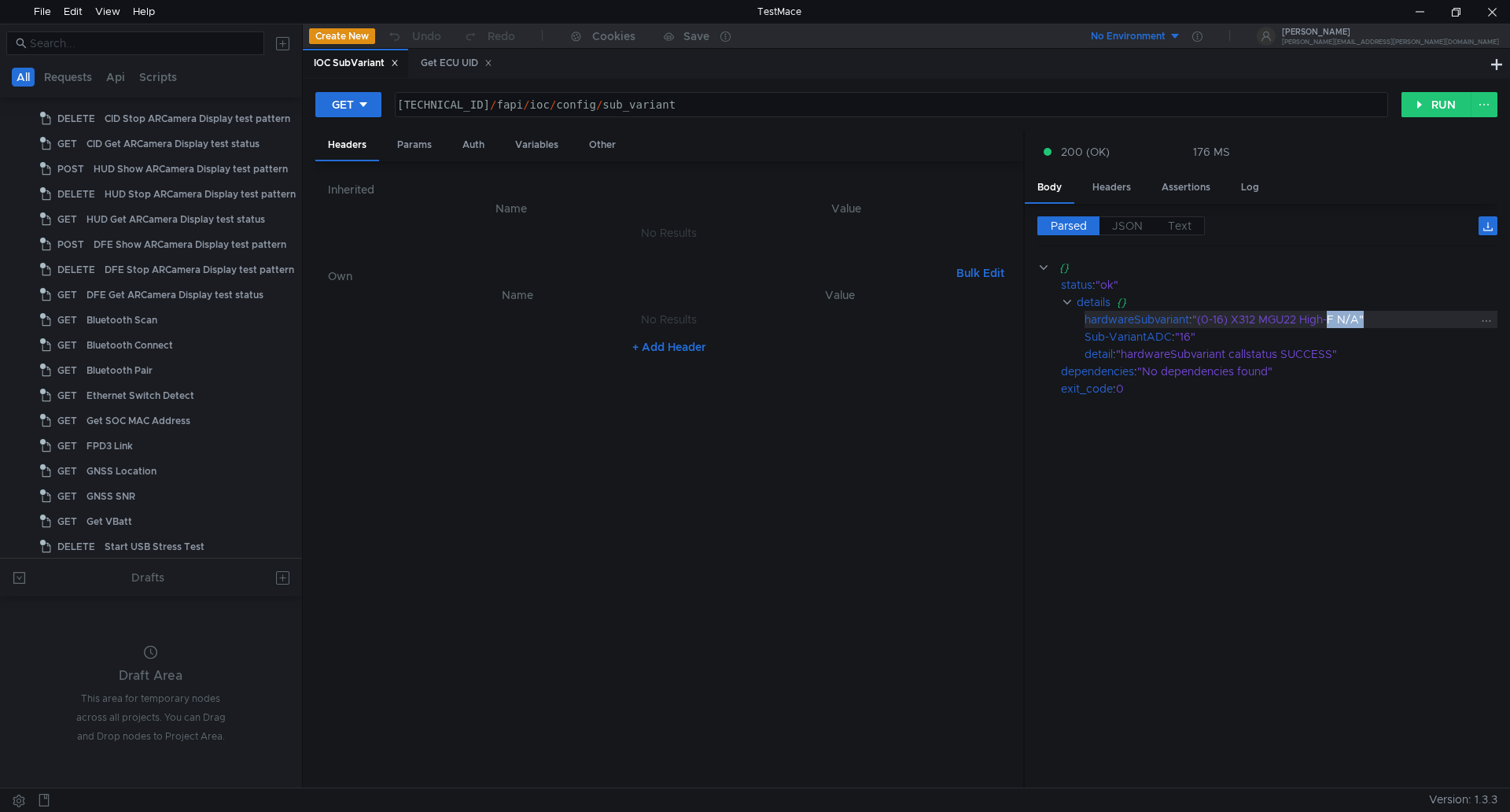
drag, startPoint x: 1332, startPoint y: 319, endPoint x: 1377, endPoint y: 322, distance: 45.1
click at [1377, 322] on div ""(0-16) X312 MGU22 High-F N/A"" at bounding box center [1337, 319] width 288 height 17
click at [1335, 432] on cdk-virtual-scroll-viewport "{} status : "ok" details {} hardwareSubvariant : "(0-16) X312 MGU22 High-F N/A"…" at bounding box center [1267, 517] width 460 height 517
drag, startPoint x: 1208, startPoint y: 322, endPoint x: 1230, endPoint y: 328, distance: 22.8
click at [1230, 328] on div "{} status : "ok" details {} hardwareSubvariant : "(0-16) X312 MGU22 High-F N/A"…" at bounding box center [1267, 327] width 460 height 138
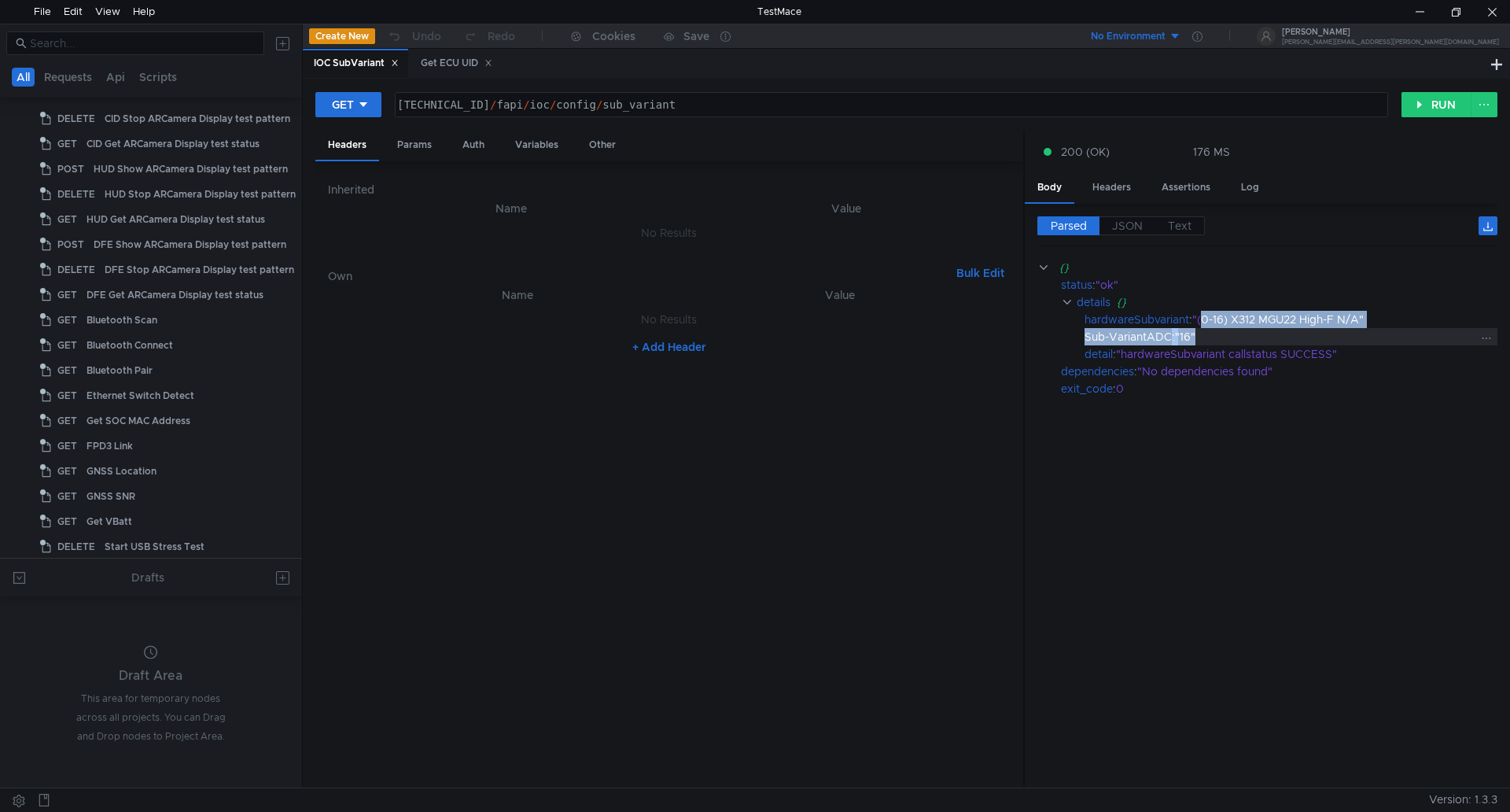
click at [1174, 341] on div "Sub-VariantADC : "16"" at bounding box center [1290, 336] width 413 height 17
drag, startPoint x: 1187, startPoint y: 340, endPoint x: 1202, endPoint y: 341, distance: 15.0
click at [1202, 341] on div ""16"" at bounding box center [1327, 336] width 305 height 17
click at [1296, 475] on cdk-virtual-scroll-viewport "{} status : "ok" details {} hardwareSubvariant : "(0-16) X312 MGU22 High-F N/A"…" at bounding box center [1267, 517] width 460 height 517
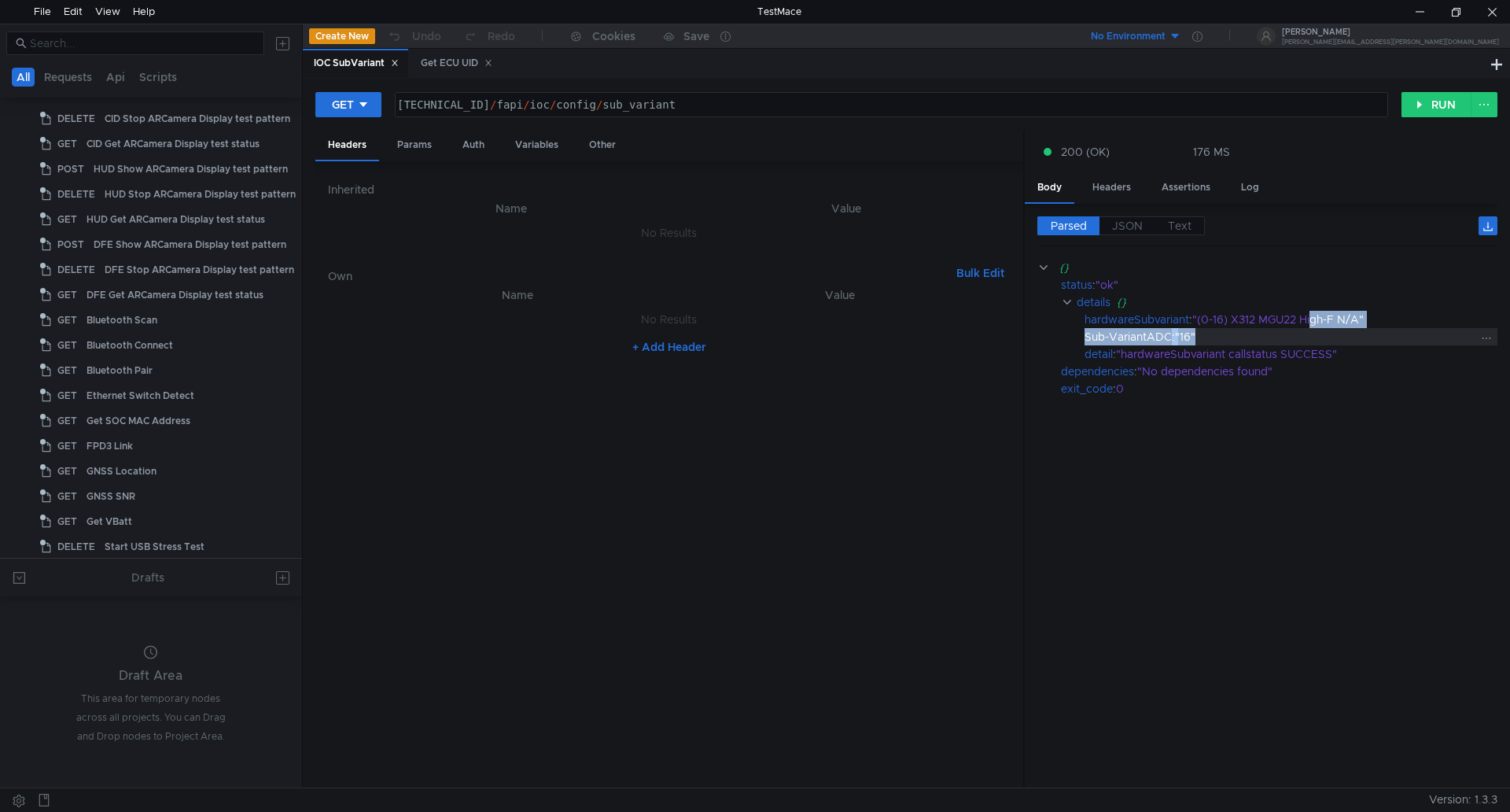
drag, startPoint x: 1315, startPoint y: 317, endPoint x: 1383, endPoint y: 332, distance: 69.6
click at [1383, 332] on div "{} status : "ok" details {} hardwareSubvariant : "(0-16) X312 MGU22 High-F N/A"…" at bounding box center [1267, 327] width 460 height 138
click at [1259, 496] on cdk-virtual-scroll-viewport "{} status : "ok" details {} hardwareSubvariant : "(0-16) X312 MGU22 High-F N/A"…" at bounding box center [1267, 517] width 460 height 517
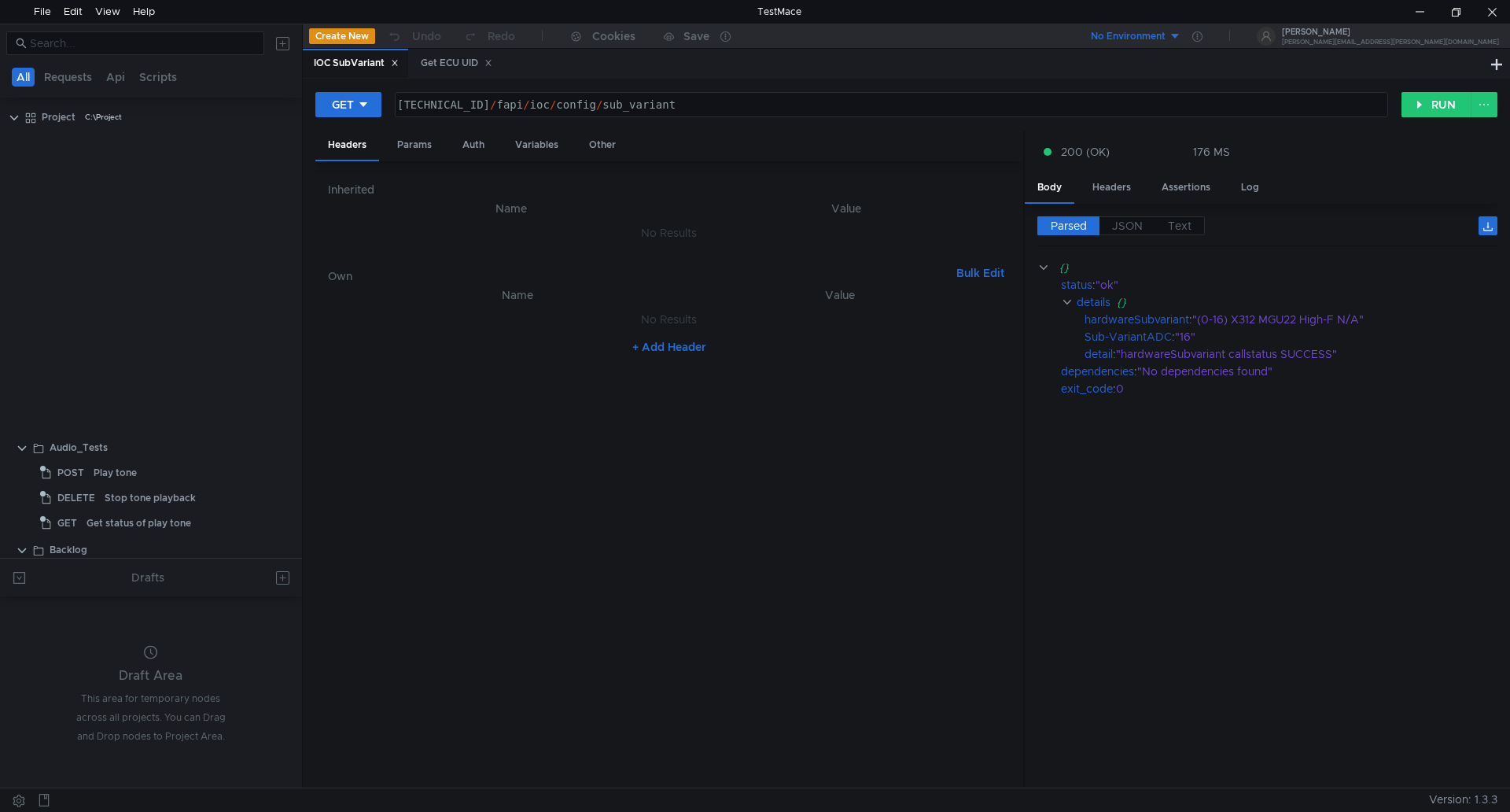
scroll to position [708, 0]
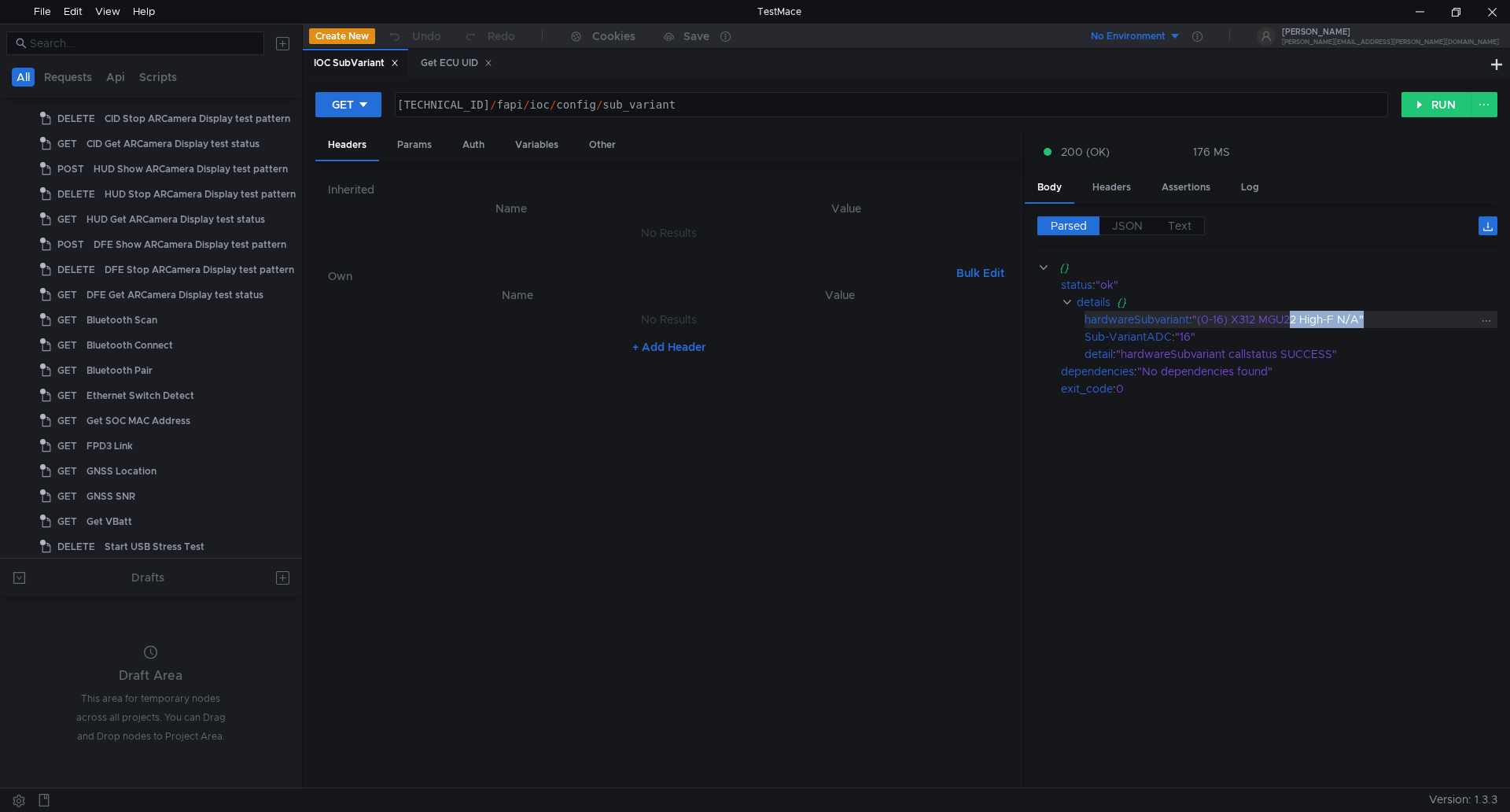
drag, startPoint x: 1353, startPoint y: 313, endPoint x: 1293, endPoint y: 321, distance: 60.5
click at [1293, 321] on div ""(0-16) X312 MGU22 High-F N/A"" at bounding box center [1337, 319] width 288 height 17
click at [1223, 498] on cdk-virtual-scroll-viewport "{} status : "ok" details {} hardwareSubvariant : "(0-16) X312 MGU22 High-F N/A"…" at bounding box center [1267, 517] width 460 height 517
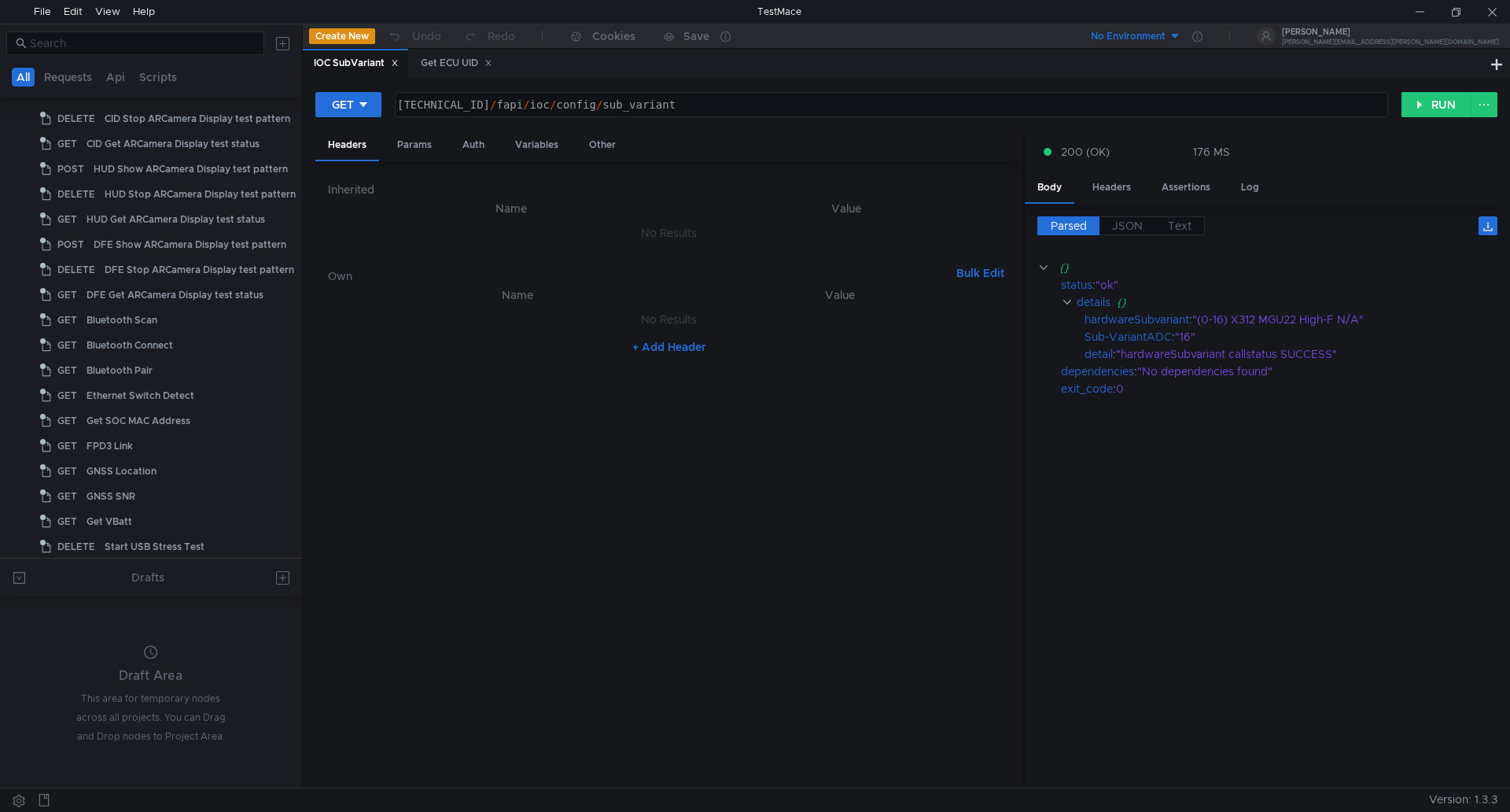
type textarea "160.48.199.99:8080/fapi/ioc/config/sub_variant"
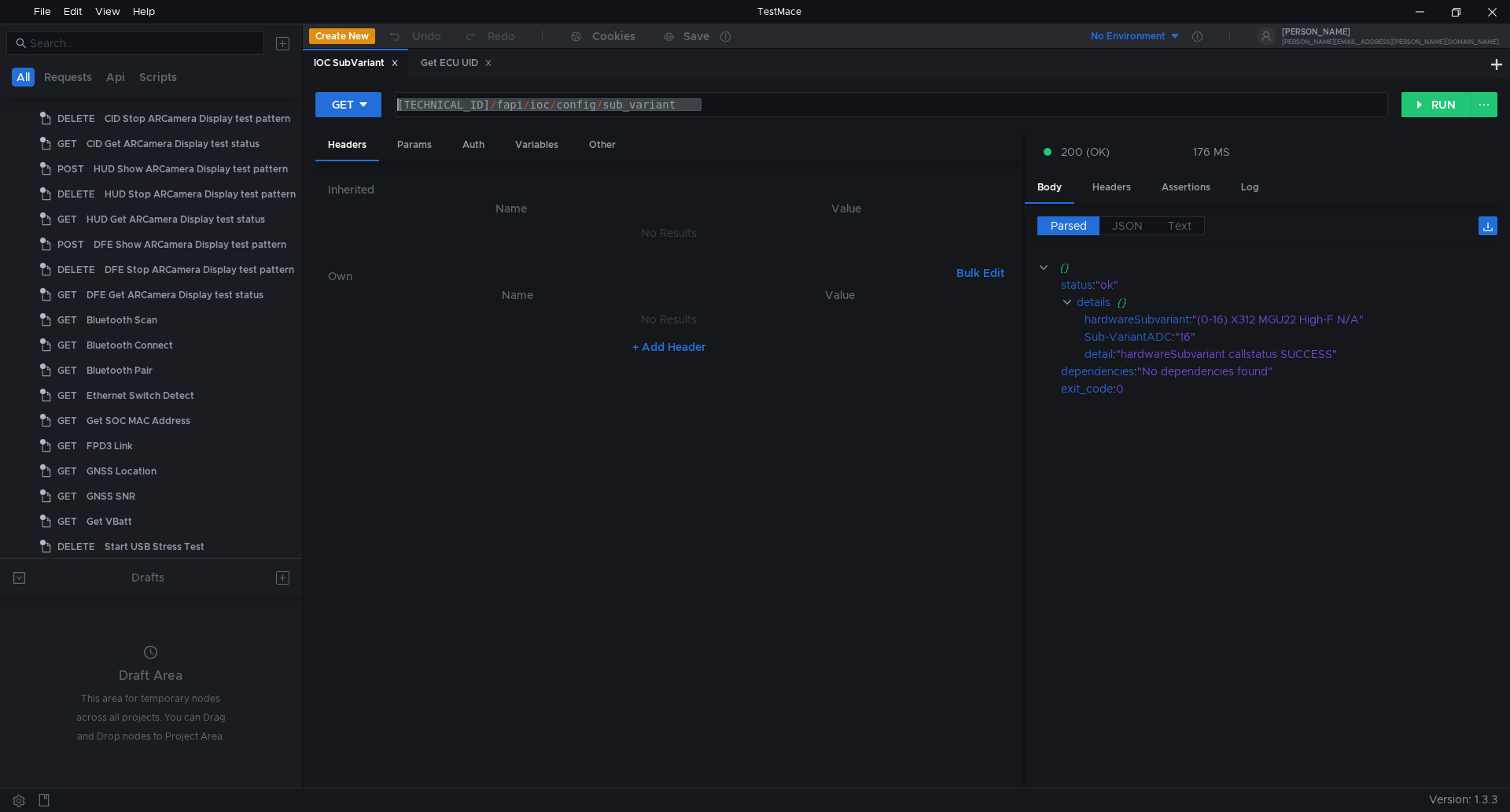
drag, startPoint x: 705, startPoint y: 103, endPoint x: 398, endPoint y: 108, distance: 307.0
click at [398, 108] on div "160.48.199.99:8080 / fapi / ioc / config / sub_variant" at bounding box center [890, 117] width 992 height 38
